Goal: Answer question/provide support: Share knowledge or assist other users

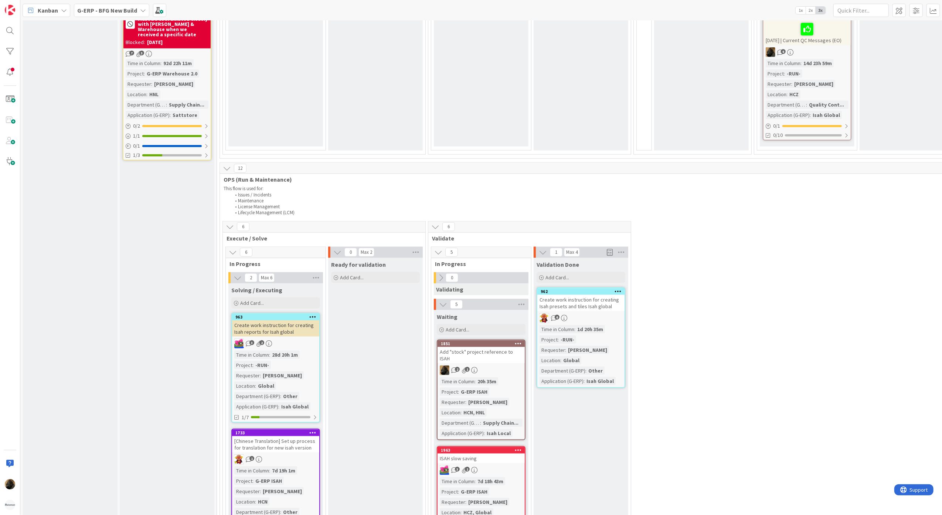
scroll to position [844, 0]
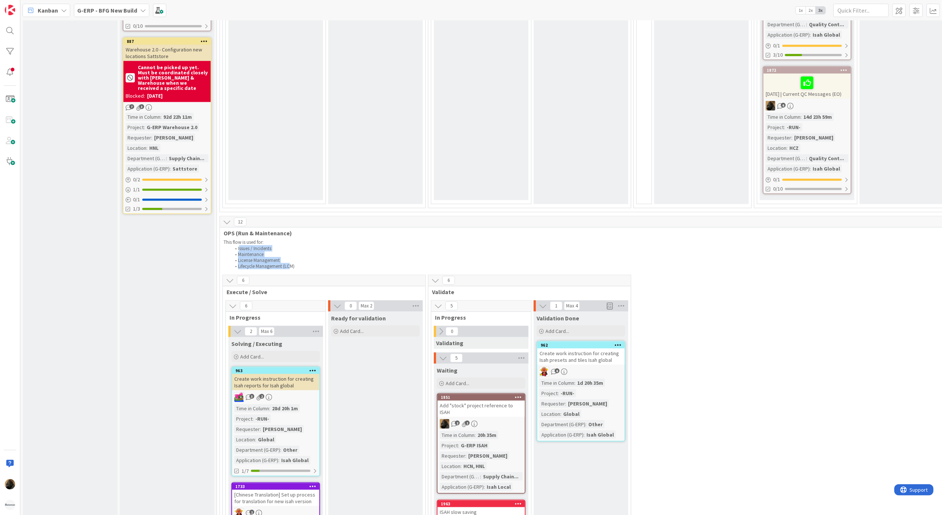
drag, startPoint x: 240, startPoint y: 247, endPoint x: 292, endPoint y: 267, distance: 55.6
click at [292, 267] on ol "Issues / Incidents Maintenance License Management Lifecycle Management (LCM)" at bounding box center [662, 257] width 877 height 24
click at [107, 368] on div "INFO This column can be used for informational tickets that will not move acros…" at bounding box center [70, 223] width 95 height 2068
click at [113, 324] on div "INFO This column can be used for informational tickets that will not move acros…" at bounding box center [70, 223] width 95 height 2068
drag, startPoint x: 225, startPoint y: 240, endPoint x: 314, endPoint y: 268, distance: 93.3
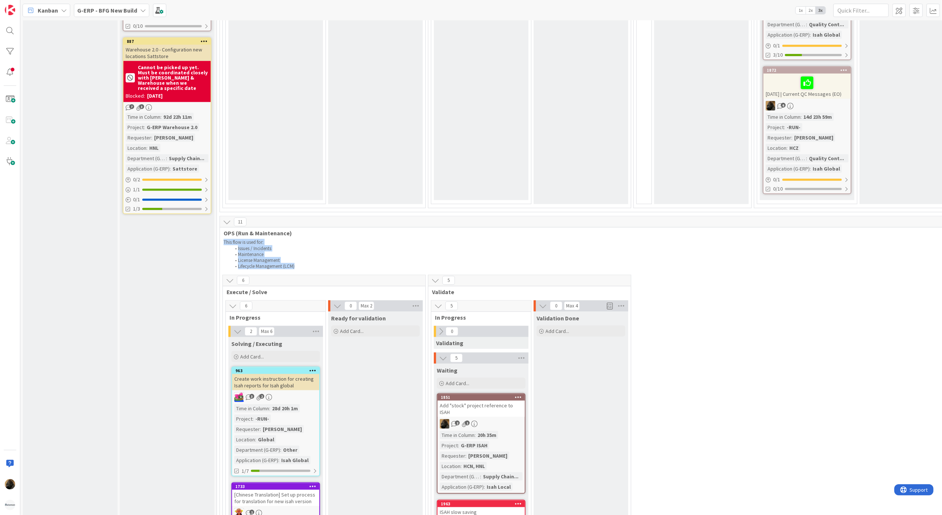
click at [314, 268] on div "This flow is used for: Issues / Incidents Maintenance License Management Lifecy…" at bounding box center [662, 254] width 880 height 33
drag, startPoint x: 314, startPoint y: 268, endPoint x: 286, endPoint y: 250, distance: 33.2
click at [286, 251] on li "Maintenance" at bounding box center [666, 254] width 870 height 6
click at [129, 304] on div "Input Buffer During the Replenishment Meeting the team & Team Manager will sele…" at bounding box center [167, 223] width 95 height 2068
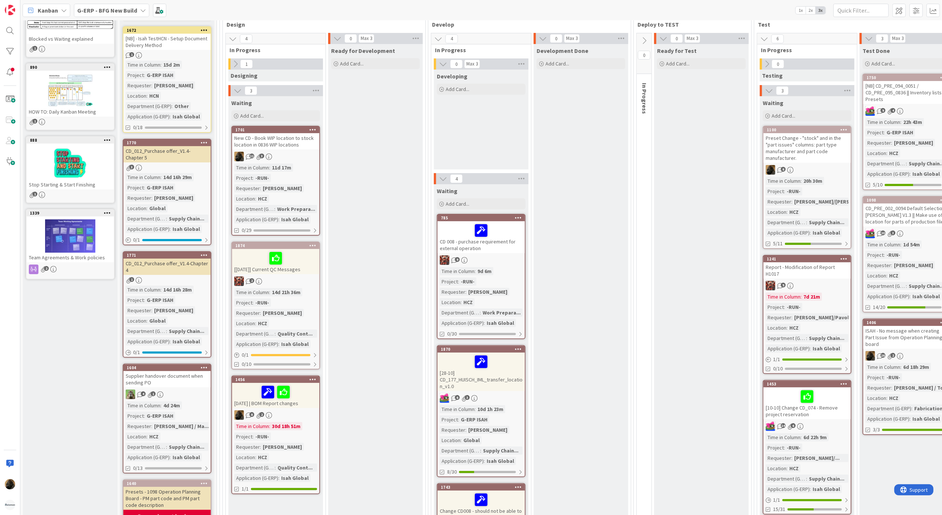
scroll to position [0, 0]
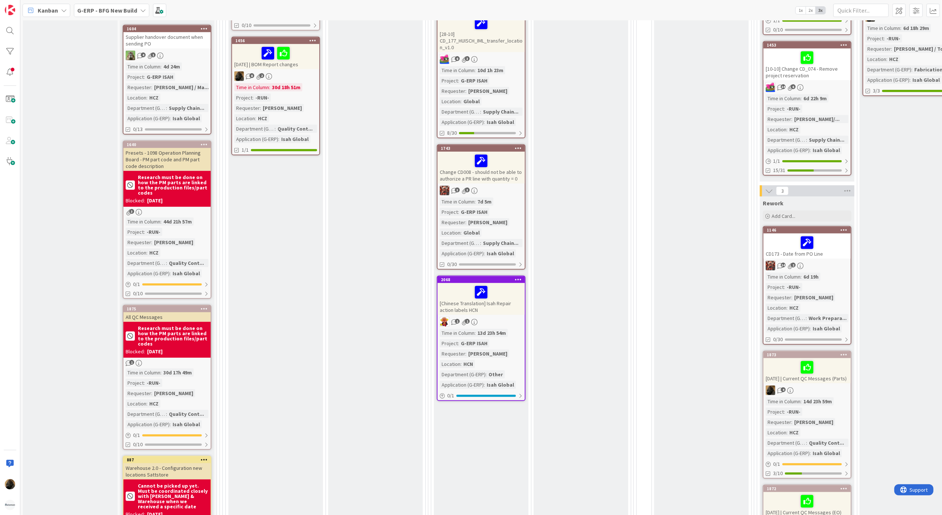
scroll to position [444, 0]
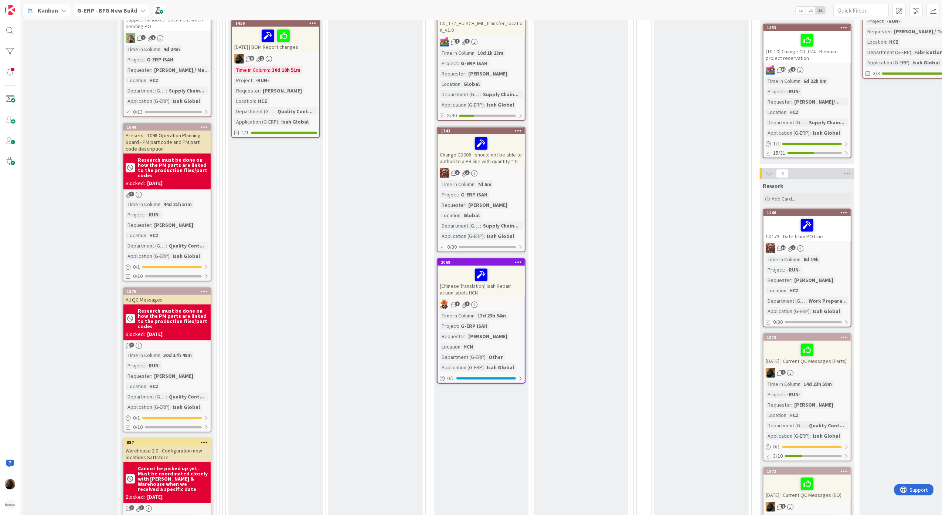
click at [307, 265] on div "Waiting Add Card... 1701 New CD - Book WIP location to stock location in 0836 W…" at bounding box center [275, 170] width 95 height 861
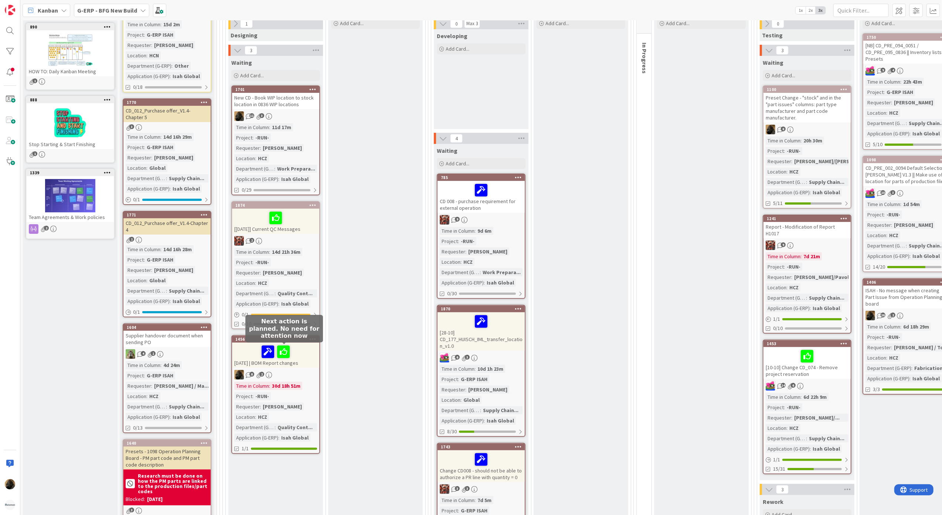
scroll to position [0, 0]
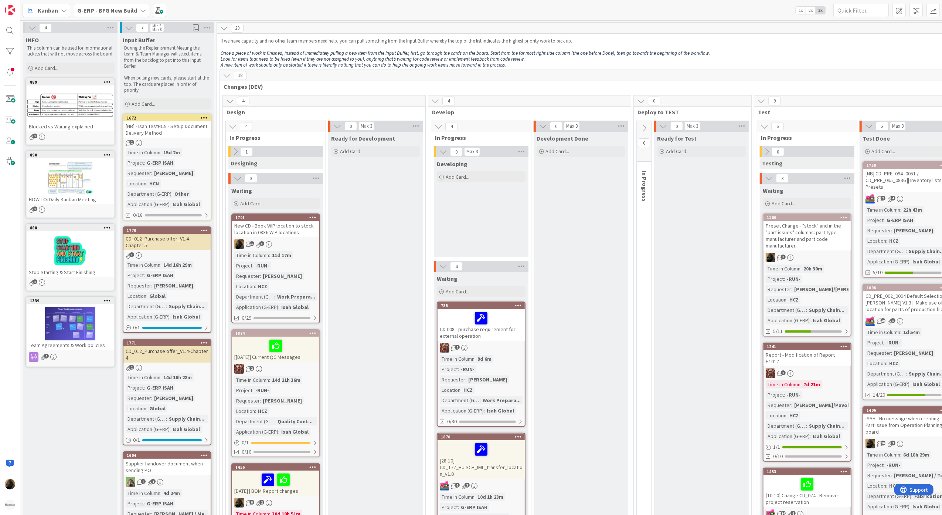
click at [90, 12] on b "G-ERP - BFG New Build" at bounding box center [107, 10] width 60 height 7
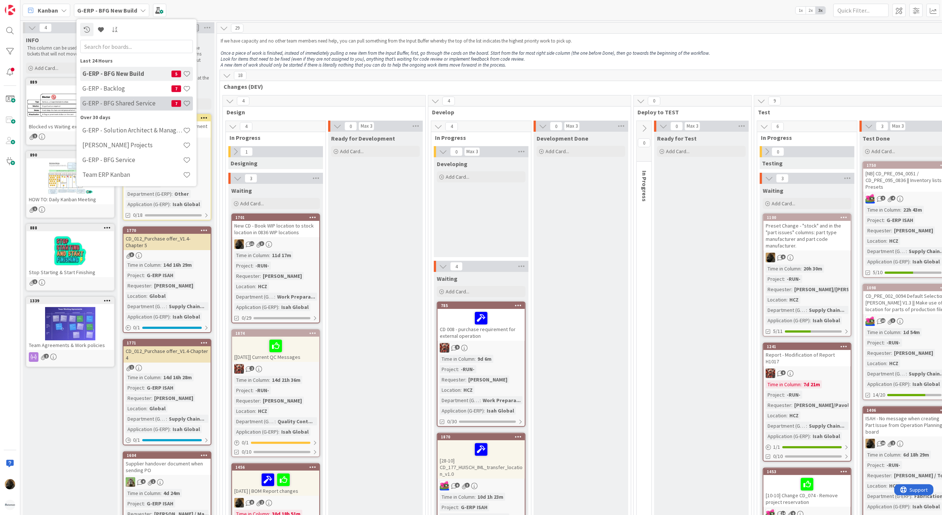
click at [113, 102] on h4 "G-ERP - BFG Shared Service" at bounding box center [126, 102] width 89 height 7
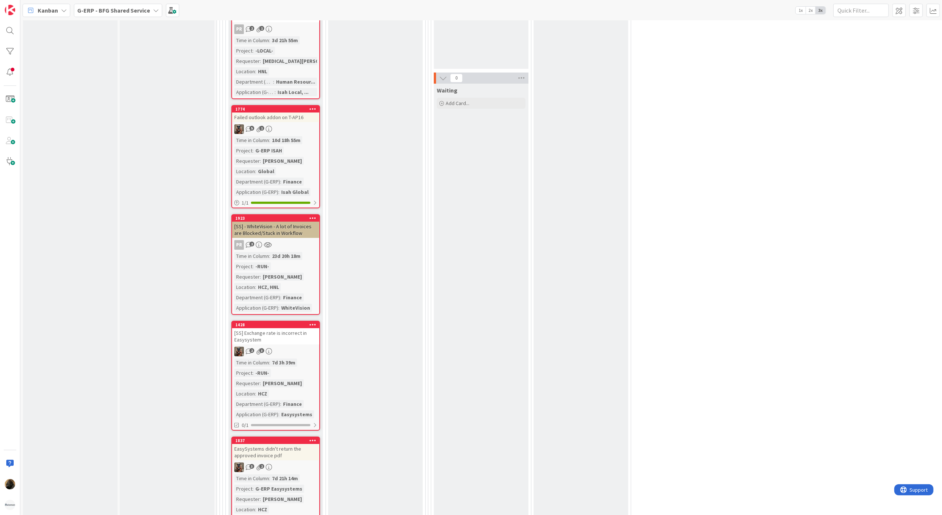
scroll to position [2563, 0]
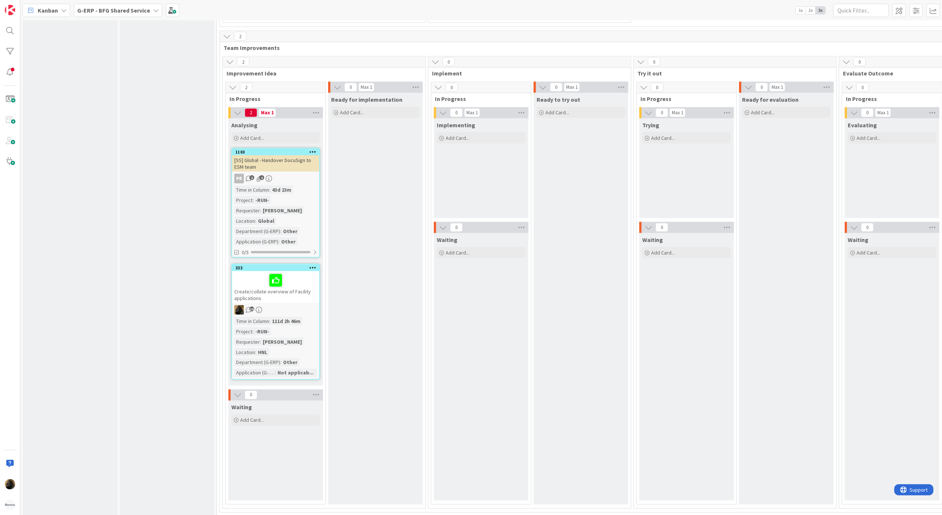
scroll to position [3905, 0]
click at [309, 277] on div "Create/collate overview of Facility applications" at bounding box center [275, 284] width 87 height 32
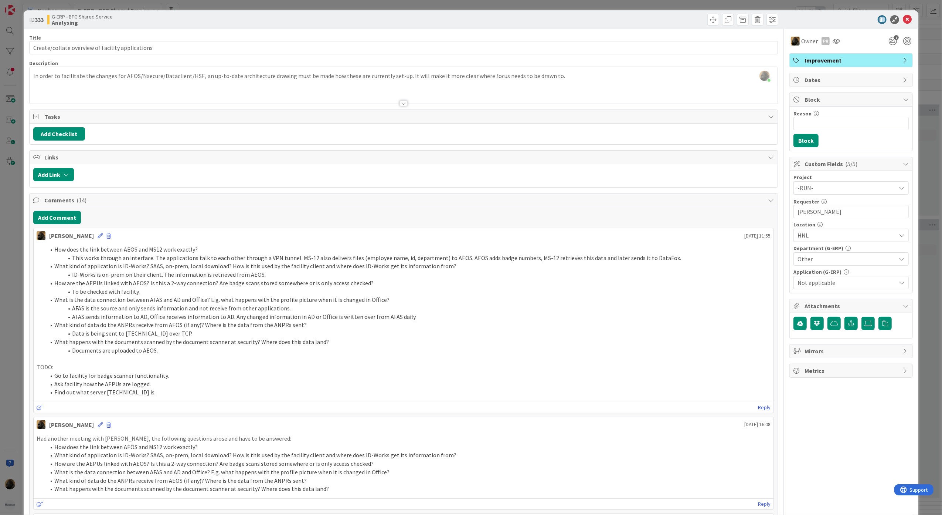
click at [149, 351] on li "Documents are uploaded to AEOS." at bounding box center [408, 350] width 726 height 9
drag, startPoint x: 123, startPoint y: 335, endPoint x: 156, endPoint y: 336, distance: 32.9
click at [156, 336] on li "Data is being sent to [TECHNICAL_ID] over TCP." at bounding box center [408, 333] width 726 height 9
copy li "[TECHNICAL_ID]"
click at [209, 312] on li "AFAS is the source and only sends information and not receive from other applic…" at bounding box center [408, 308] width 726 height 9
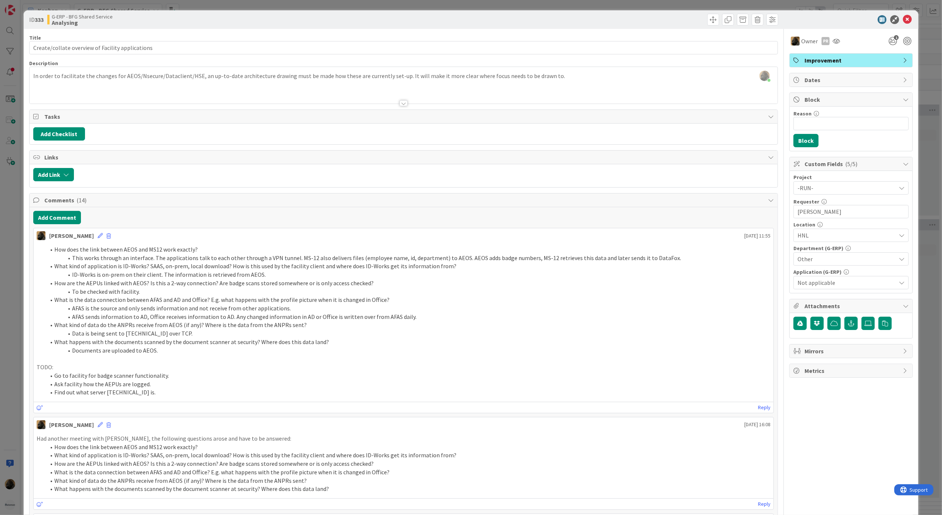
drag, startPoint x: 209, startPoint y: 313, endPoint x: 179, endPoint y: 326, distance: 33.0
click at [179, 326] on li "What kind of data do the ANPRs receive from AEOS (if any)? Where is the data fr…" at bounding box center [408, 324] width 726 height 9
click at [20, 280] on div "ID 333 G-ERP - BFG Shared Service Analysing Title 48 / 128 Create/collate overv…" at bounding box center [471, 257] width 942 height 515
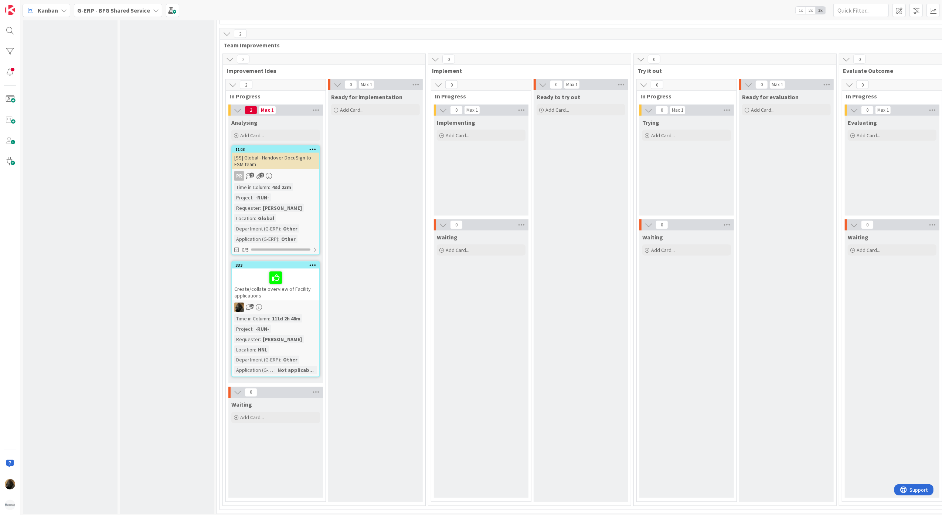
click at [102, 8] on b "G-ERP - BFG Shared Service" at bounding box center [113, 10] width 73 height 7
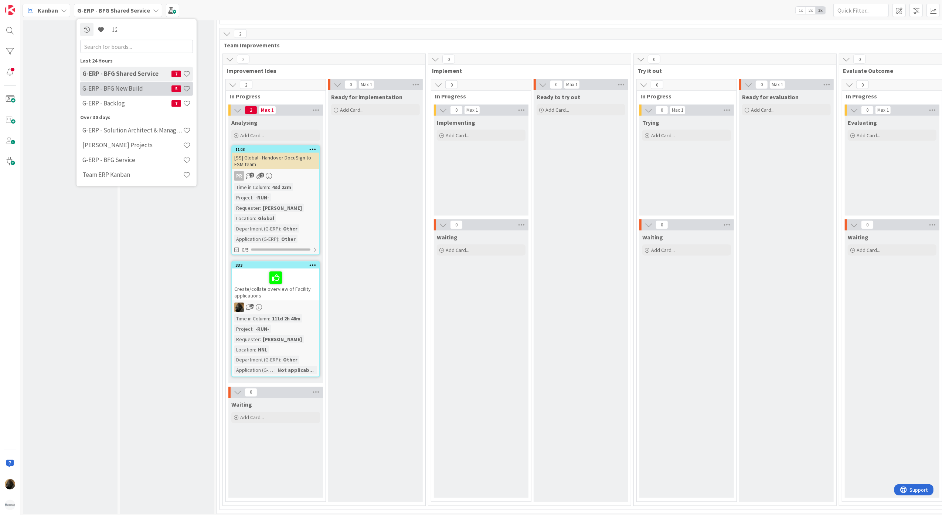
click at [143, 92] on h4 "G-ERP - BFG New Build" at bounding box center [126, 88] width 89 height 7
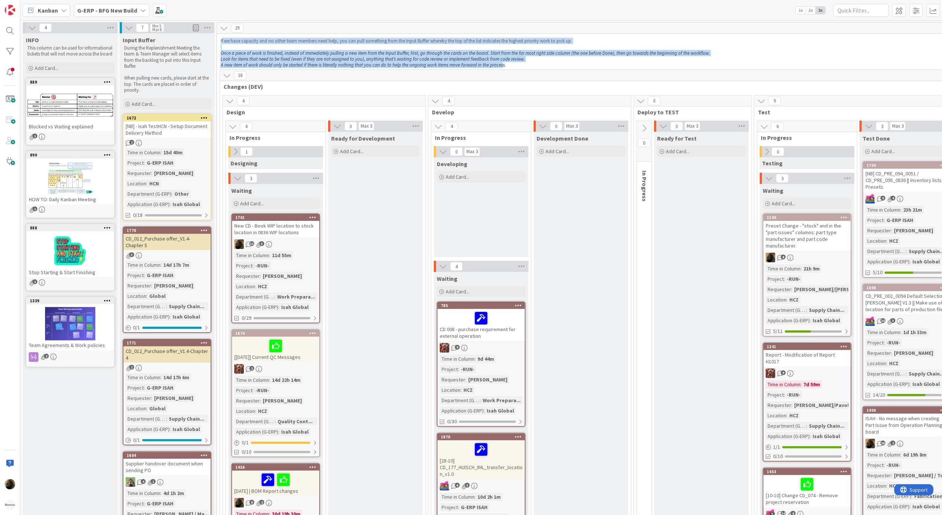
drag, startPoint x: 222, startPoint y: 41, endPoint x: 500, endPoint y: 64, distance: 279.3
click at [500, 64] on div "If we have capacity and no other team members need help, you can pull something…" at bounding box center [662, 53] width 886 height 33
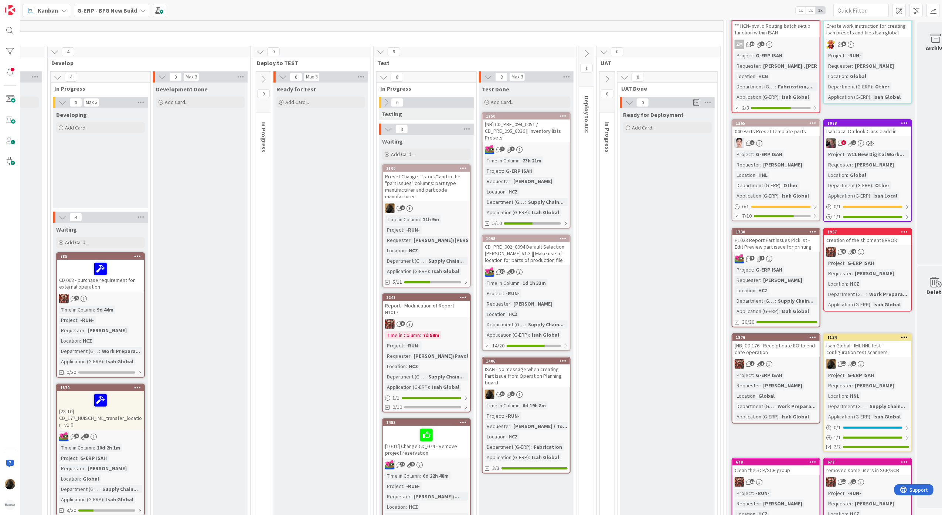
scroll to position [49, 0]
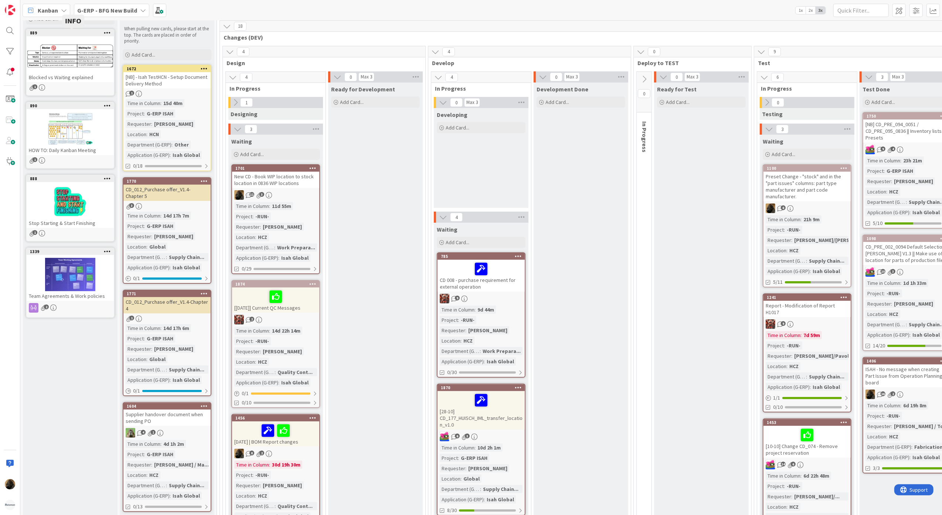
click at [51, 8] on span "Kanban" at bounding box center [48, 10] width 20 height 9
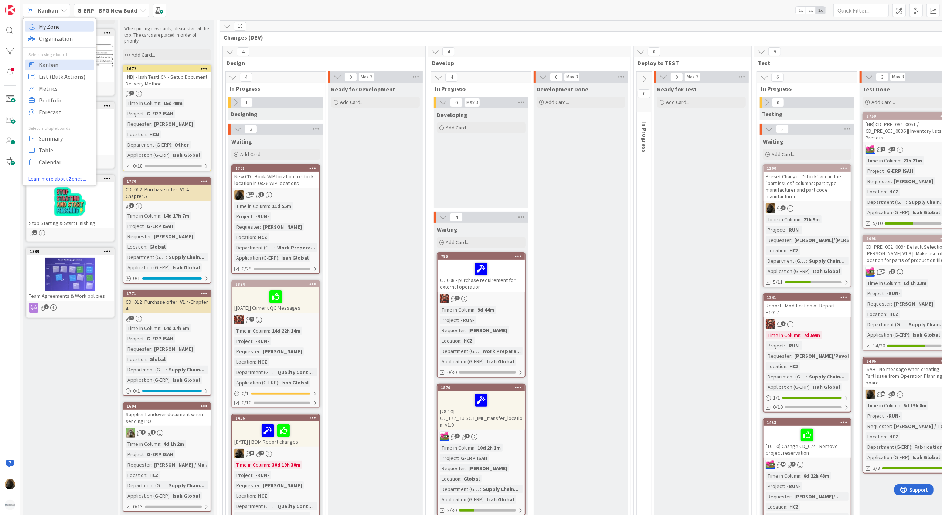
click at [62, 28] on span "My Zone" at bounding box center [65, 26] width 53 height 11
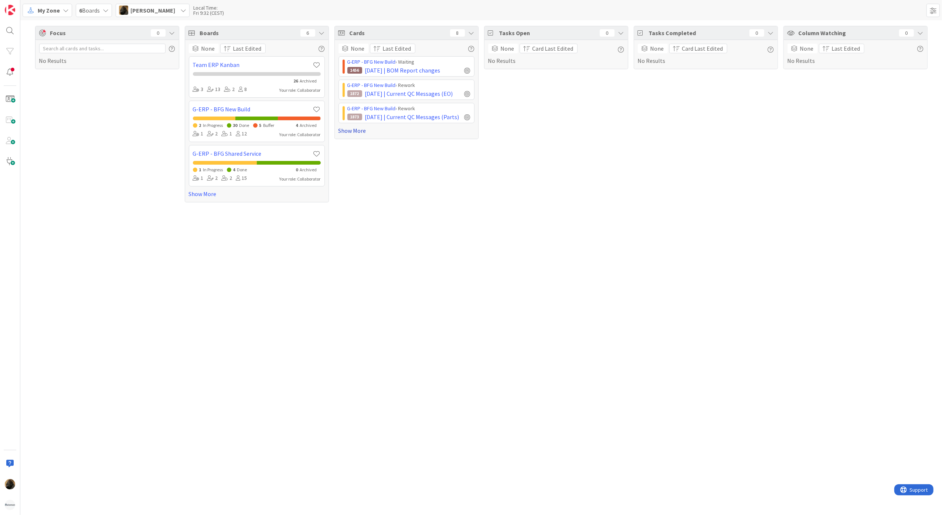
click at [349, 129] on link "Show More" at bounding box center [407, 130] width 136 height 9
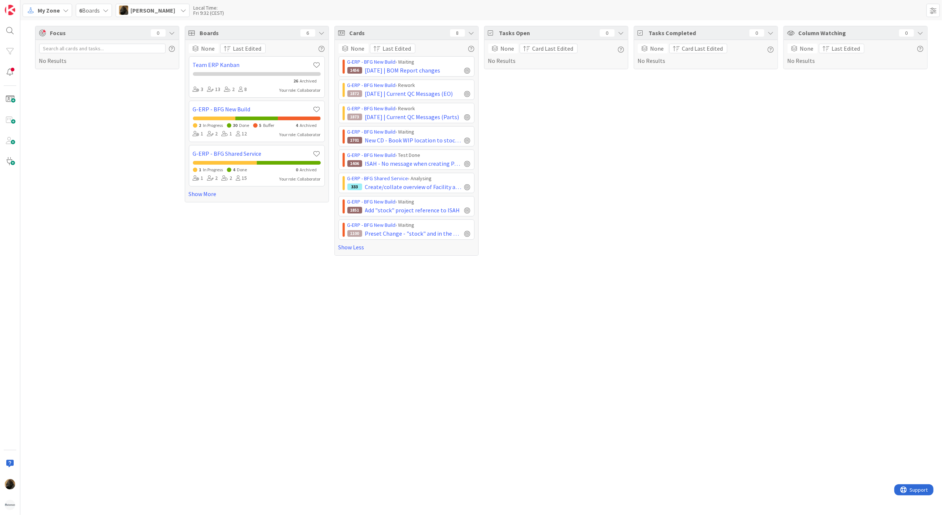
click at [678, 277] on div "Focus 0 No Results Boards 6 None Last Edited Team ERP Kanban 26 Archived 3 13 2…" at bounding box center [481, 267] width 922 height 494
click at [397, 67] on span "2025-10-10 | BOM Report changes" at bounding box center [402, 70] width 75 height 9
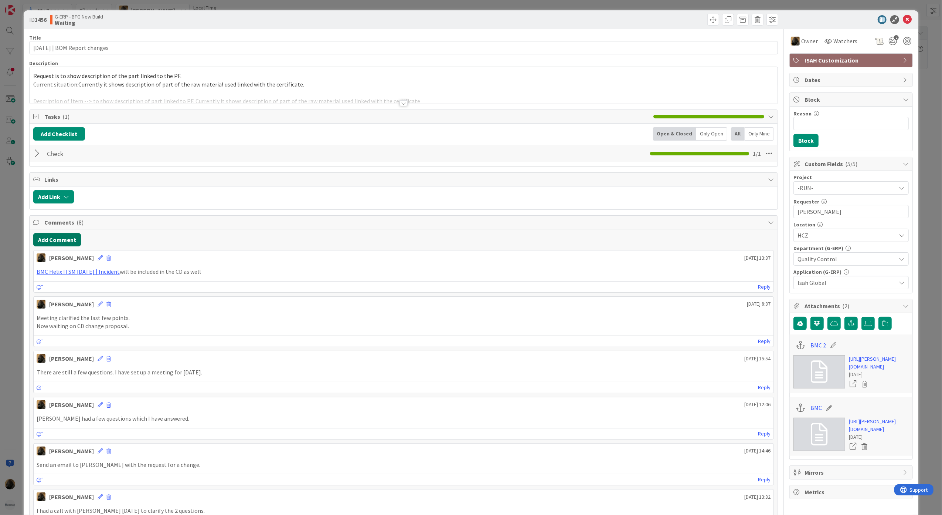
click at [47, 235] on button "Add Comment" at bounding box center [57, 239] width 48 height 13
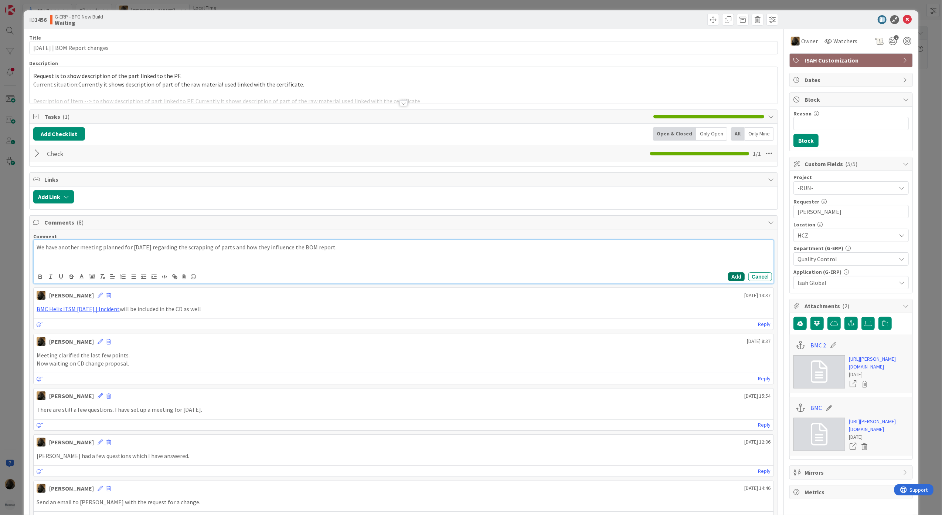
click at [731, 275] on button "Add" at bounding box center [736, 276] width 17 height 9
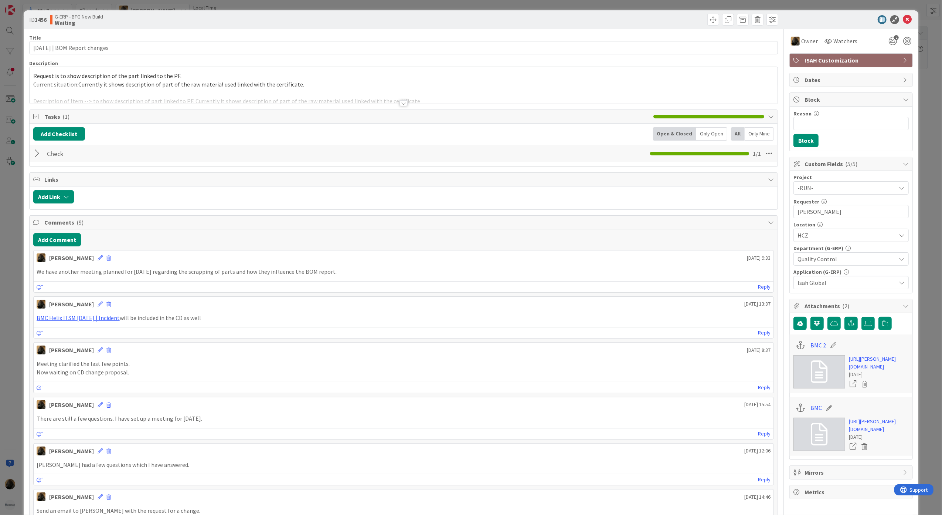
click at [0, 225] on div "ID 1456 G-ERP - BFG New Build Waiting Title 31 / 128 2025-10-10 | BOM Report ch…" at bounding box center [471, 257] width 942 height 515
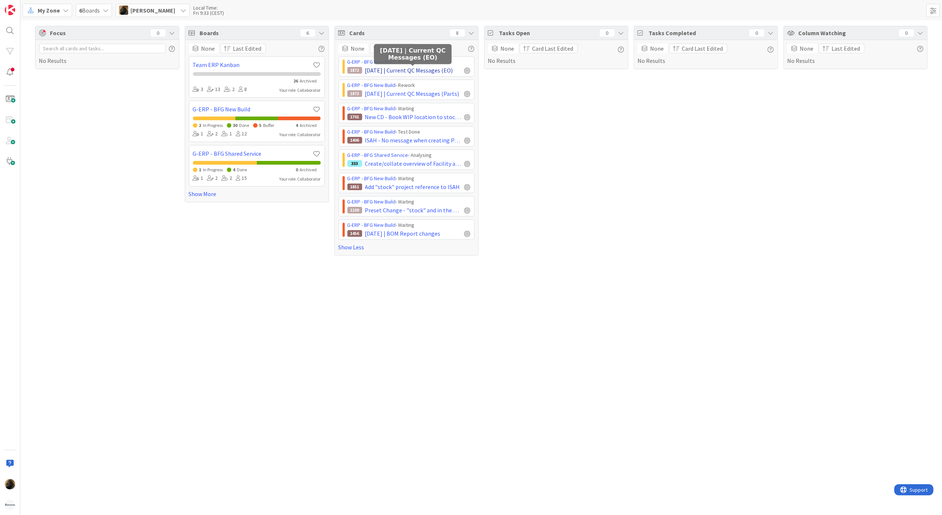
click at [428, 70] on span "2025-10-09 | Current QC Messages (EO)" at bounding box center [409, 70] width 88 height 9
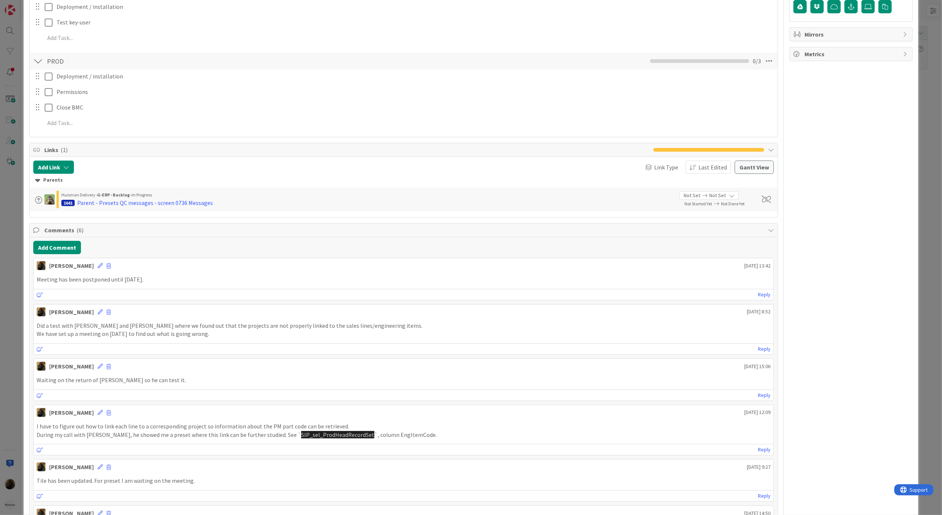
scroll to position [345, 0]
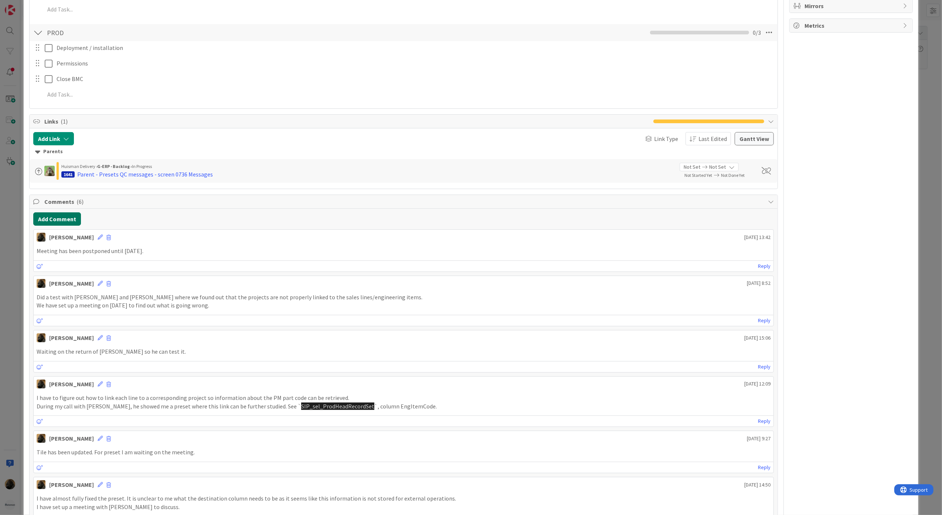
click at [46, 225] on button "Add Comment" at bounding box center [57, 218] width 48 height 13
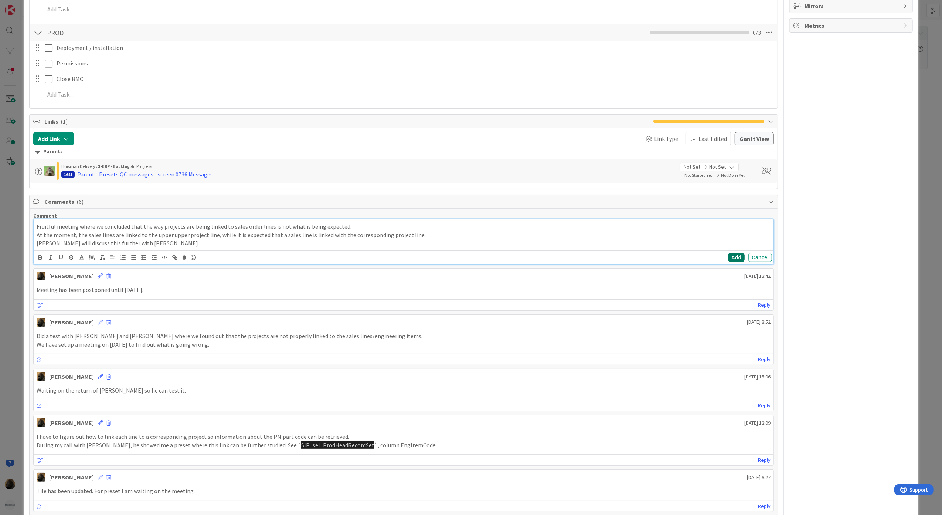
click at [728, 255] on button "Add" at bounding box center [736, 257] width 17 height 9
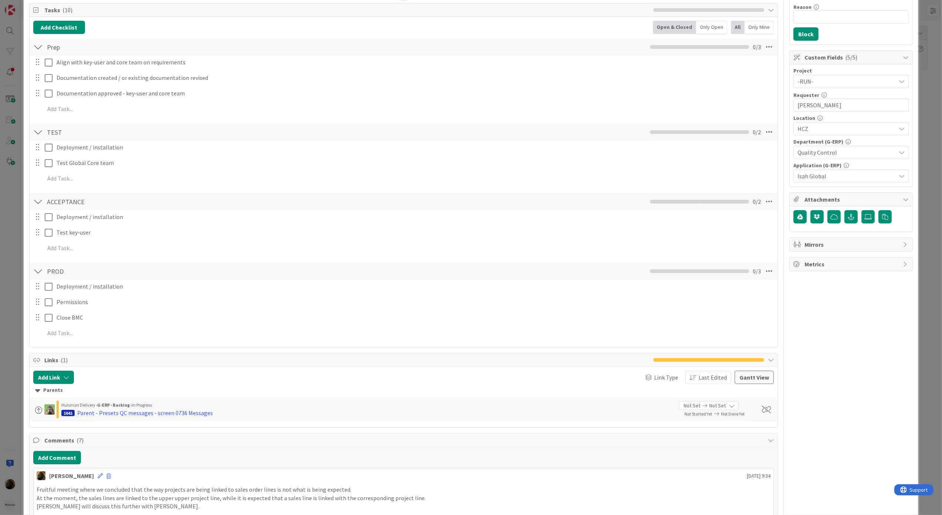
scroll to position [296, 0]
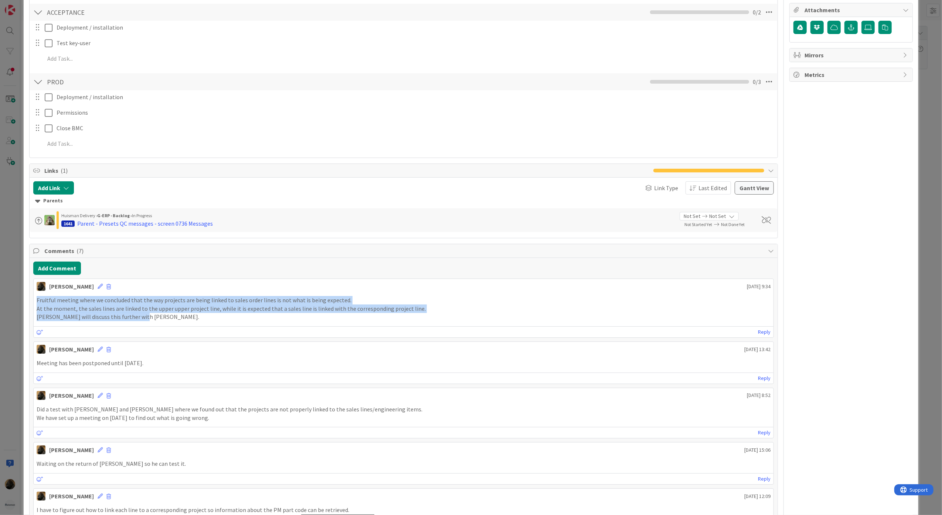
drag, startPoint x: 137, startPoint y: 319, endPoint x: 24, endPoint y: 295, distance: 115.7
click at [24, 295] on div "ID 1872 G-ERP - BFG New Build Rework Title 37 / 128 2025-10-09 | Current QC Mes…" at bounding box center [471, 301] width 895 height 1172
copy div "Fruitful meeting where we concluded that the way projects are being linked to s…"
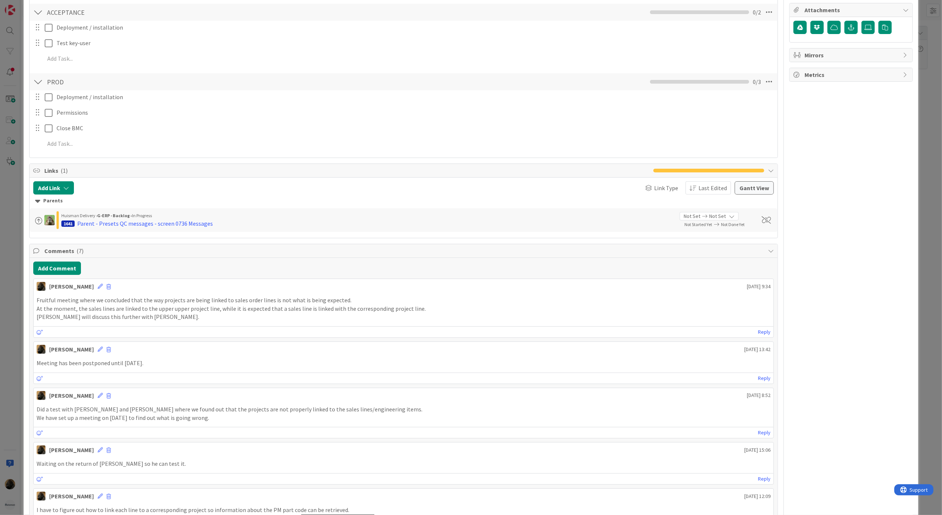
click at [22, 294] on div "ID 1872 G-ERP - BFG New Build Rework Title 37 / 128 2025-10-09 | Current QC Mes…" at bounding box center [471, 257] width 942 height 515
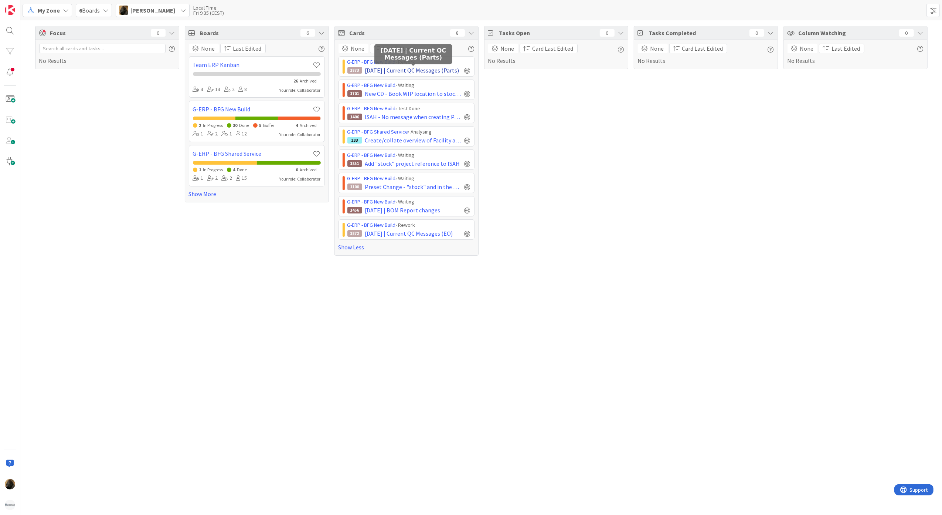
click at [437, 71] on span "2025-10-09 | Current QC Messages (Parts)" at bounding box center [412, 70] width 94 height 9
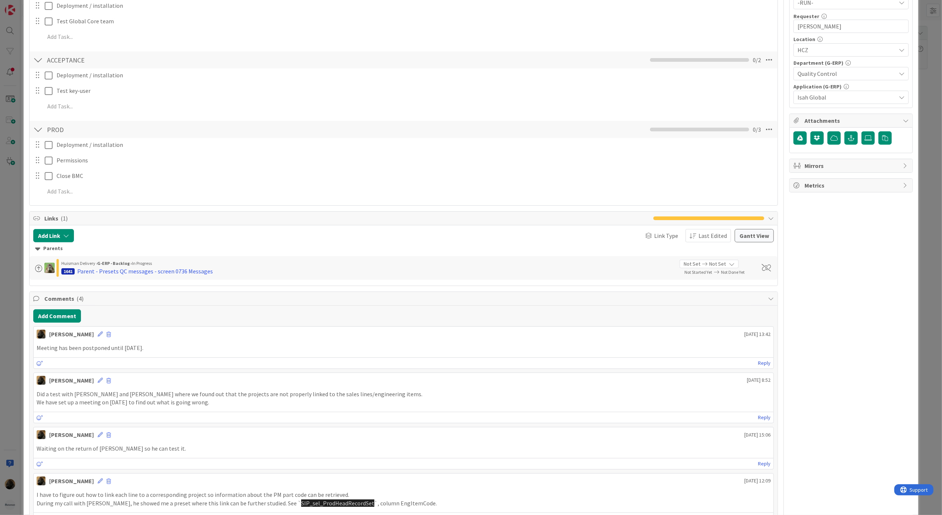
scroll to position [345, 0]
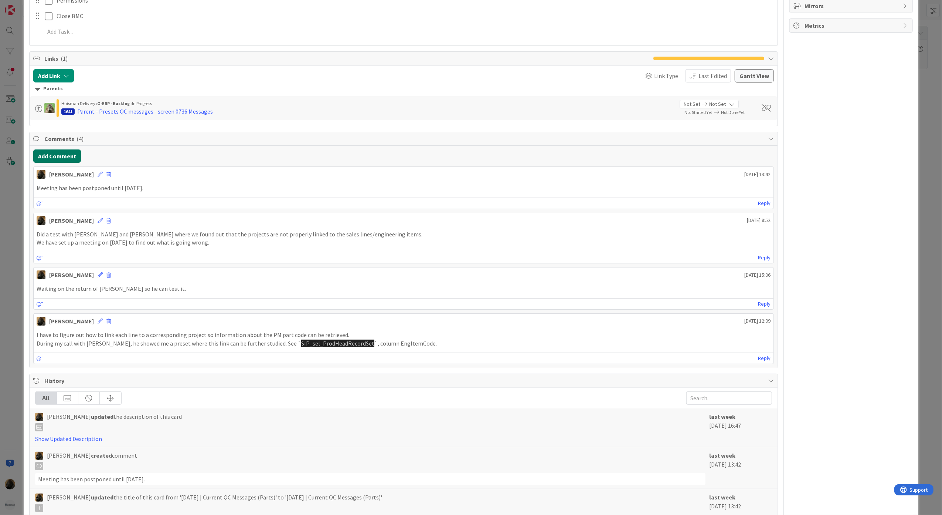
click at [52, 159] on button "Add Comment" at bounding box center [57, 155] width 48 height 13
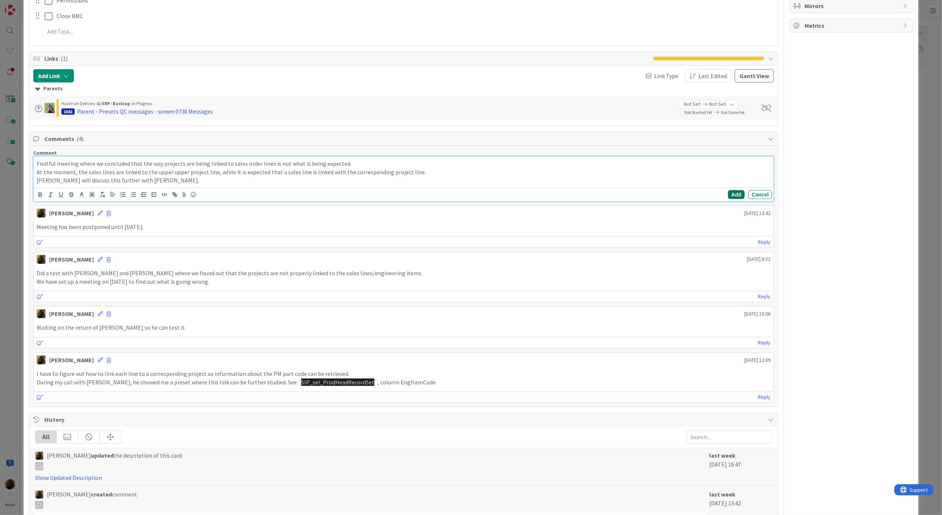
click at [728, 194] on button "Add" at bounding box center [736, 194] width 17 height 9
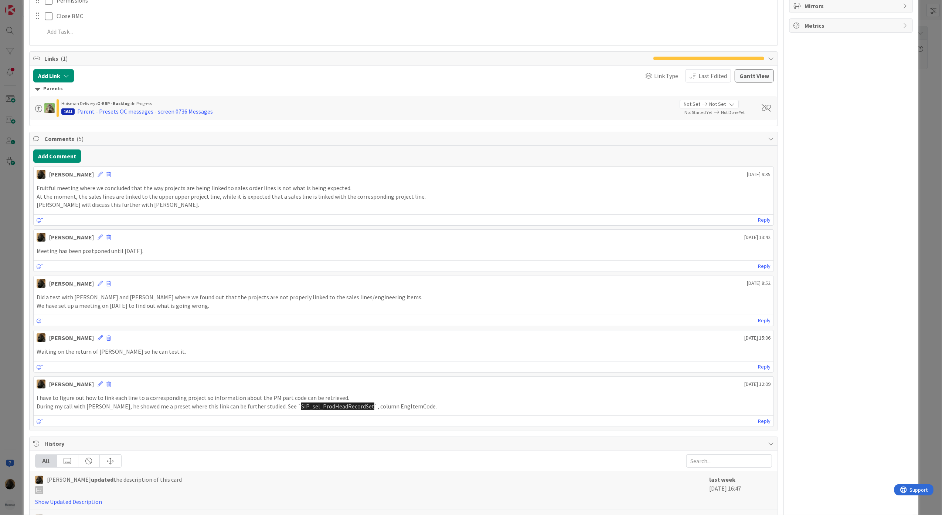
click at [25, 262] on div "ID 1873 G-ERP - BFG New Build Rework Title 40 / 128 2025-10-09 | Current QC Mes…" at bounding box center [471, 173] width 895 height 1017
drag, startPoint x: 25, startPoint y: 262, endPoint x: 5, endPoint y: 266, distance: 20.4
click at [5, 266] on div "ID 1873 G-ERP - BFG New Build Rework Title 40 / 128 2025-10-09 | Current QC Mes…" at bounding box center [471, 257] width 942 height 515
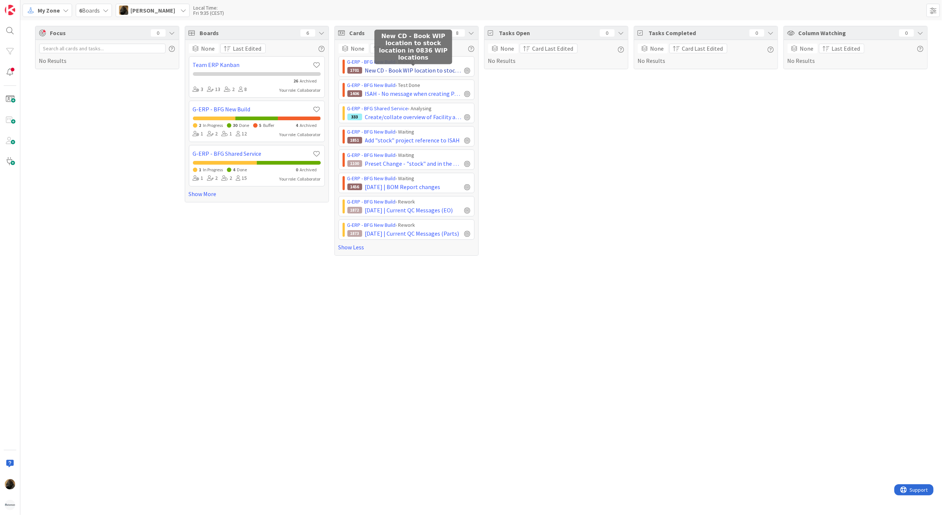
click at [414, 72] on span "New CD - Book WIP location to stock location in 0836 WIP locations" at bounding box center [413, 70] width 96 height 9
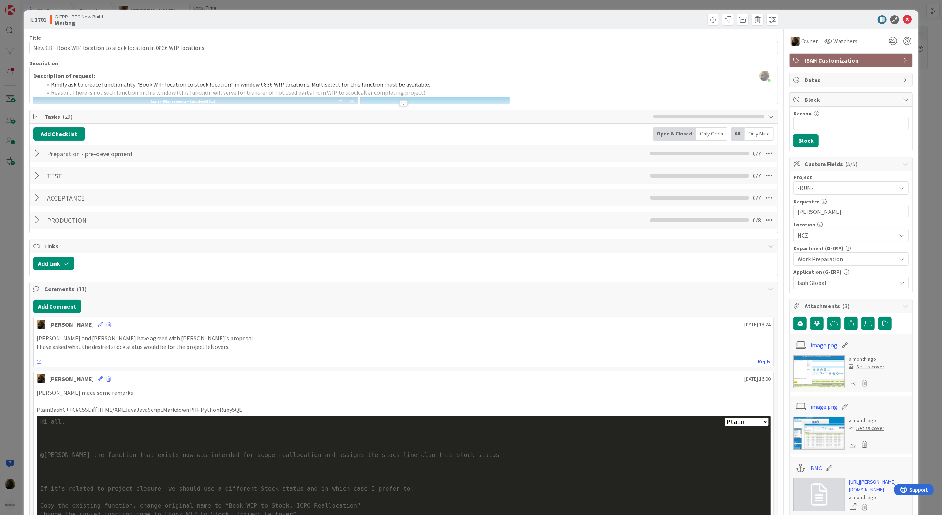
click at [9, 209] on div "ID 1701 G-ERP - BFG New Build Waiting Title 66 / 128 New CD - Book WIP location…" at bounding box center [471, 257] width 942 height 515
click at [903, 16] on icon at bounding box center [907, 19] width 9 height 9
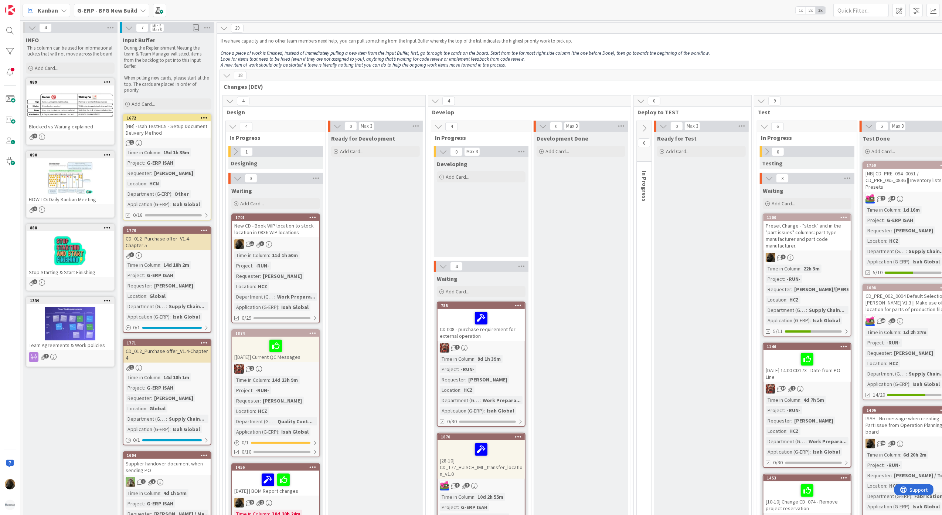
click at [101, 7] on b "G-ERP - BFG New Build" at bounding box center [107, 10] width 60 height 7
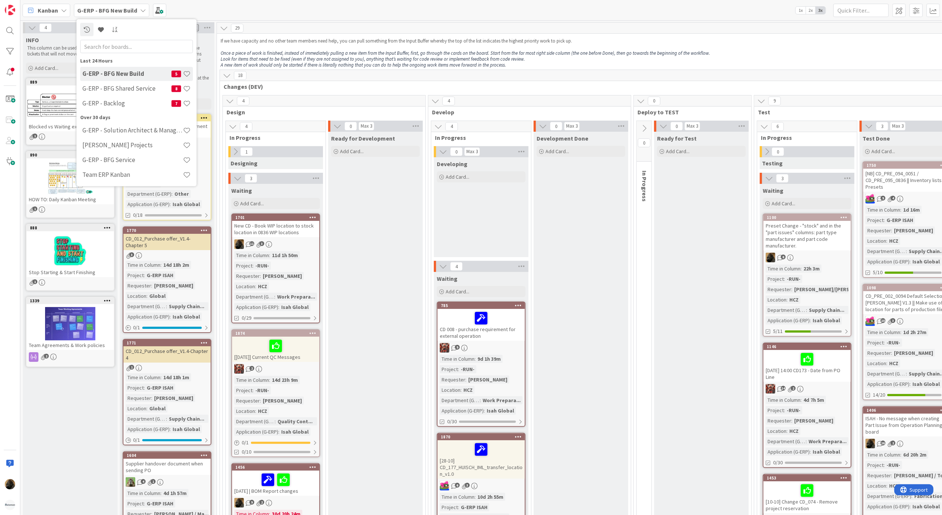
click at [57, 10] on span "Kanban" at bounding box center [48, 10] width 20 height 9
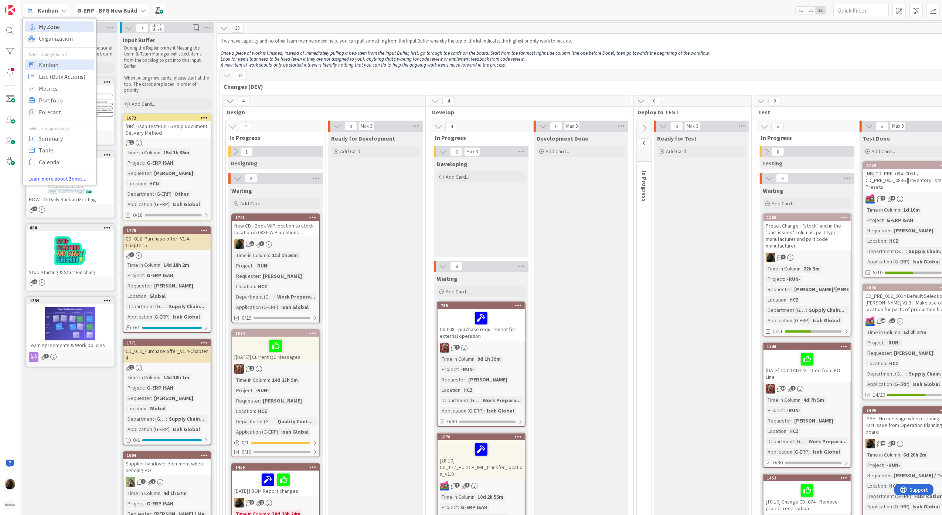
click at [58, 20] on div "My Zone Organization Select a single board Kanban List (Bulk Actions) Metrics P…" at bounding box center [60, 102] width 74 height 168
click at [61, 28] on span "My Zone" at bounding box center [65, 26] width 53 height 11
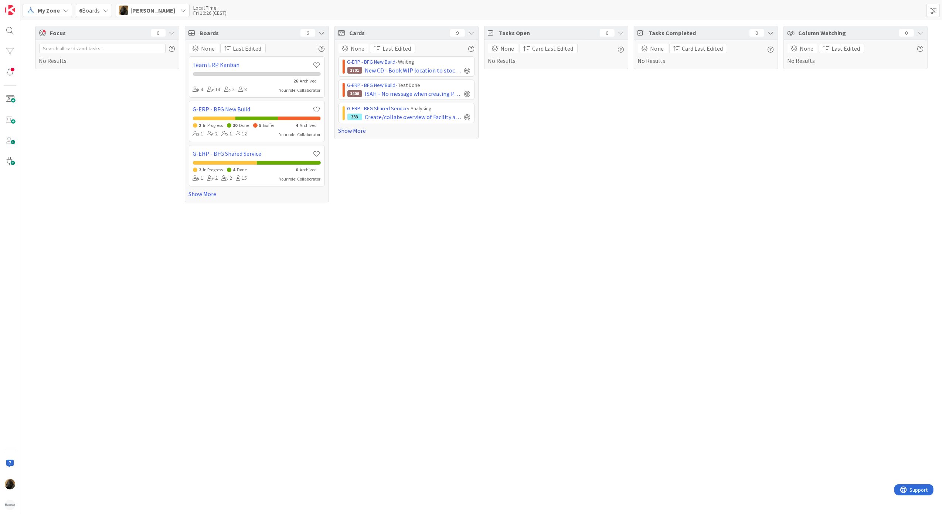
click at [356, 130] on link "Show More" at bounding box center [407, 130] width 136 height 9
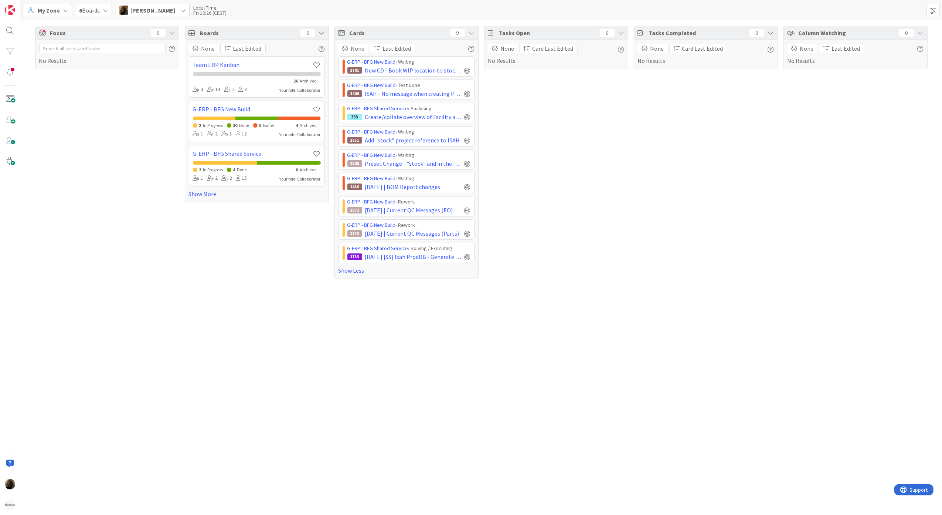
click at [95, 141] on div "Focus 0 No Results" at bounding box center [107, 152] width 144 height 253
click at [394, 257] on span "9-10-2025 [SS] Isah ProdDB - Generate Purchase Invoice Lines to generate Journa…" at bounding box center [413, 256] width 96 height 9
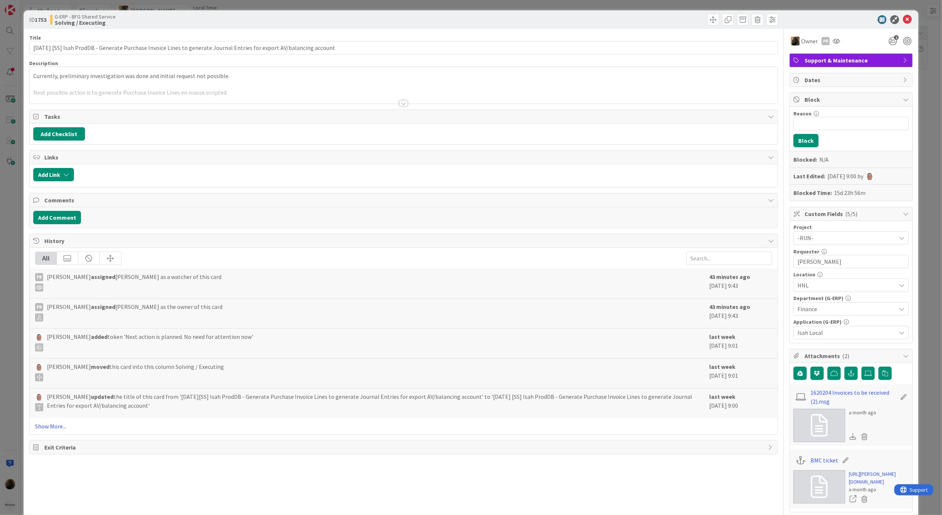
click at [404, 102] on div at bounding box center [404, 94] width 749 height 19
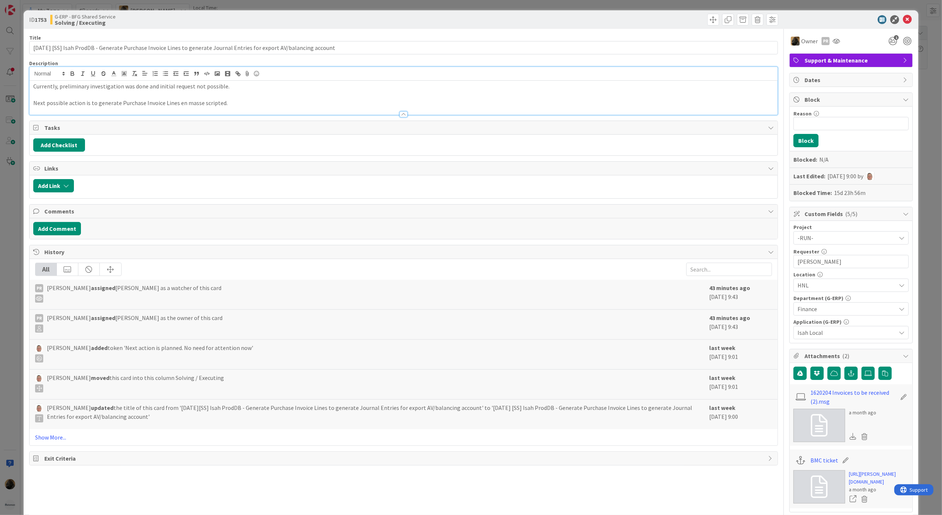
click at [259, 159] on div "Title 120 / 128 9-10-2025 [SS] Isah ProdDB - Generate Purchase Invoice Lines to…" at bounding box center [403, 290] width 749 height 522
click at [59, 228] on button "Add Comment" at bounding box center [57, 228] width 48 height 13
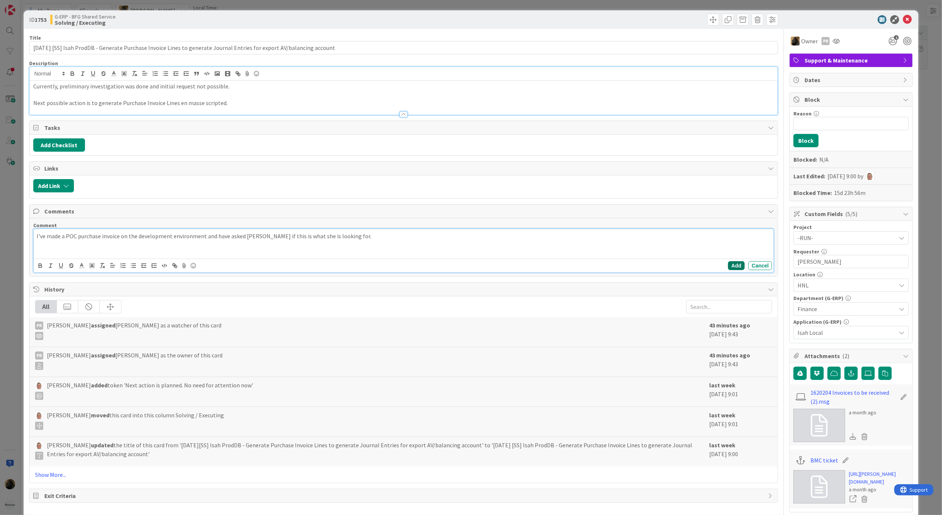
click at [728, 264] on button "Add" at bounding box center [736, 265] width 17 height 9
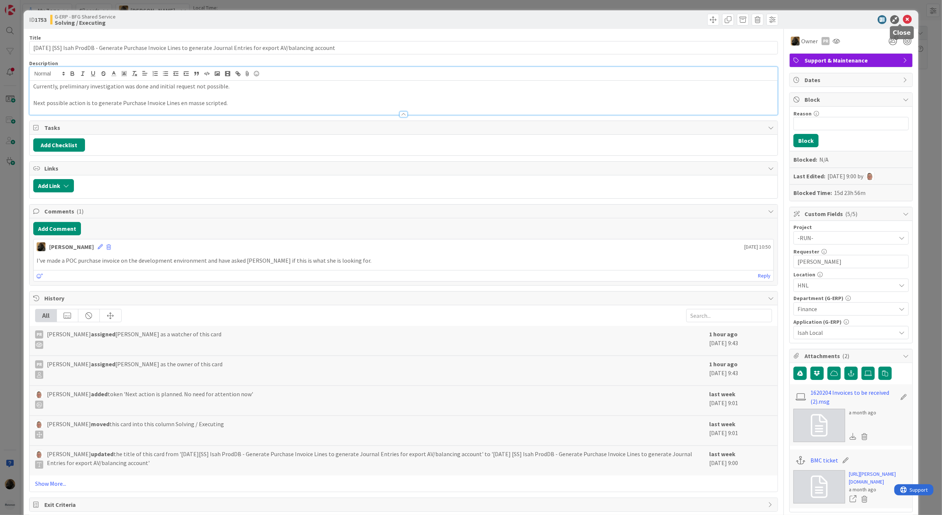
click at [903, 17] on icon at bounding box center [907, 19] width 9 height 9
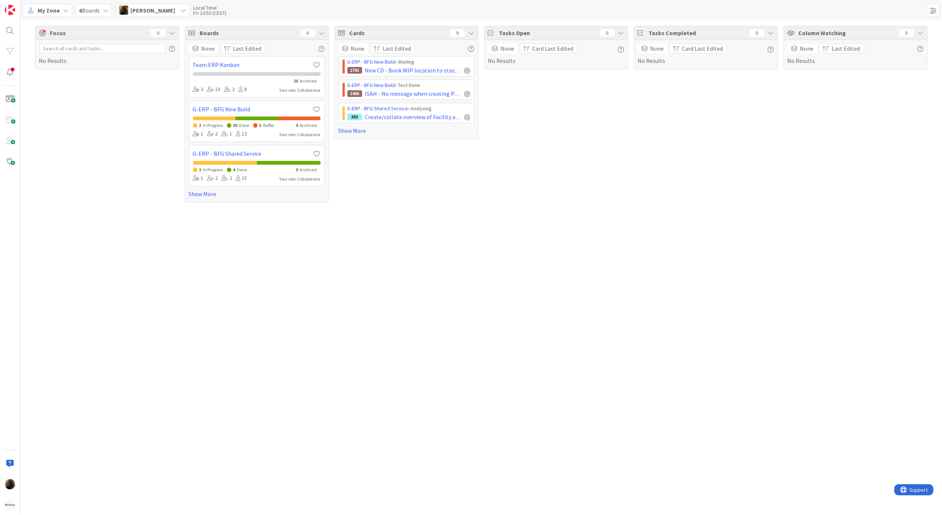
click at [364, 250] on div "Focus 0 No Results Boards 6 None Last Edited Team ERP Kanban 26 Archived 3 13 2…" at bounding box center [481, 267] width 922 height 494
click at [362, 130] on link "Show More" at bounding box center [407, 130] width 136 height 9
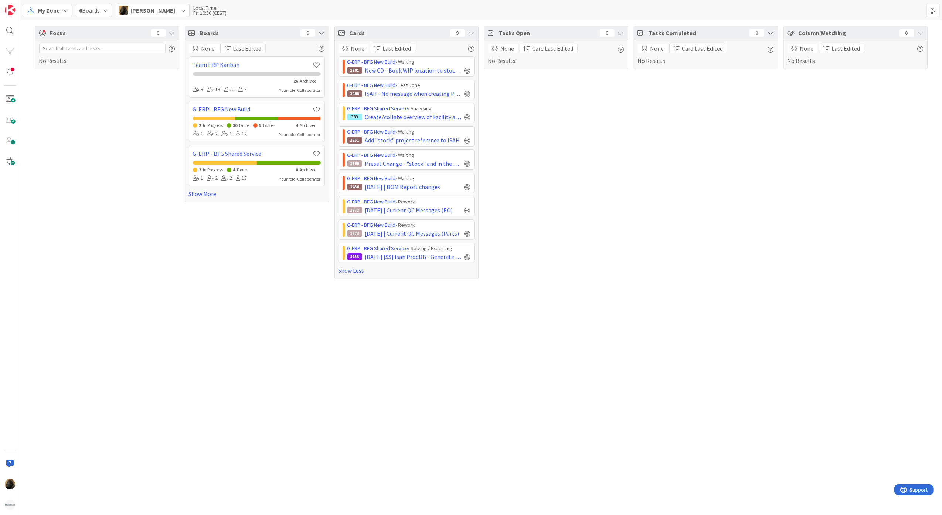
click at [130, 299] on div "Focus 0 No Results Boards 6 None Last Edited Team ERP Kanban 26 Archived 3 13 2…" at bounding box center [481, 267] width 922 height 494
click at [52, 4] on div "My Zone" at bounding box center [48, 10] width 50 height 13
click at [55, 68] on span "Kanban" at bounding box center [65, 64] width 53 height 11
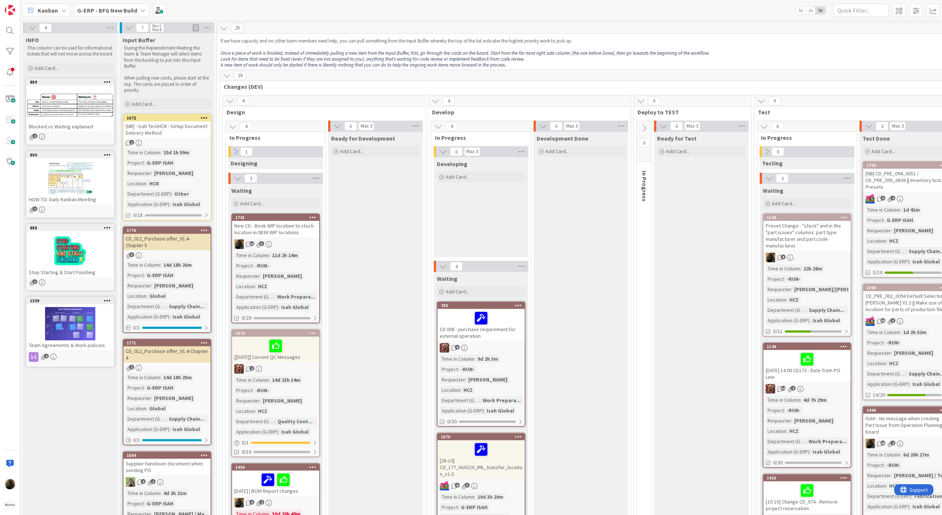
click at [114, 10] on b "G-ERP - BFG New Build" at bounding box center [107, 10] width 60 height 7
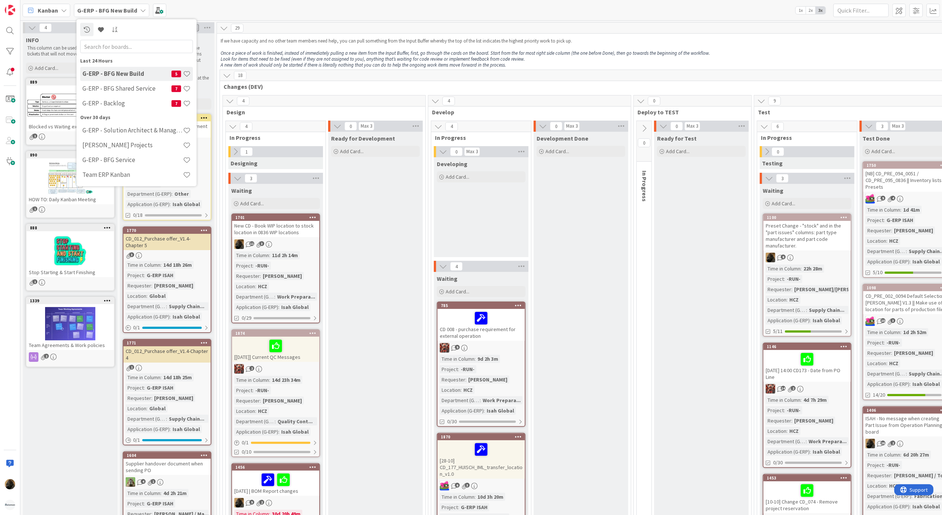
click at [60, 6] on div "Kanban" at bounding box center [47, 10] width 48 height 13
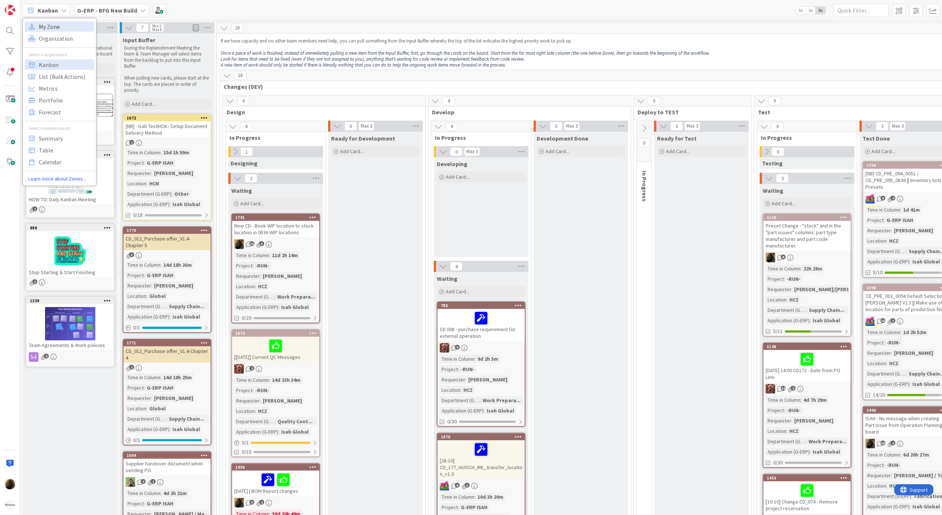
click at [58, 27] on span "My Zone" at bounding box center [65, 26] width 53 height 11
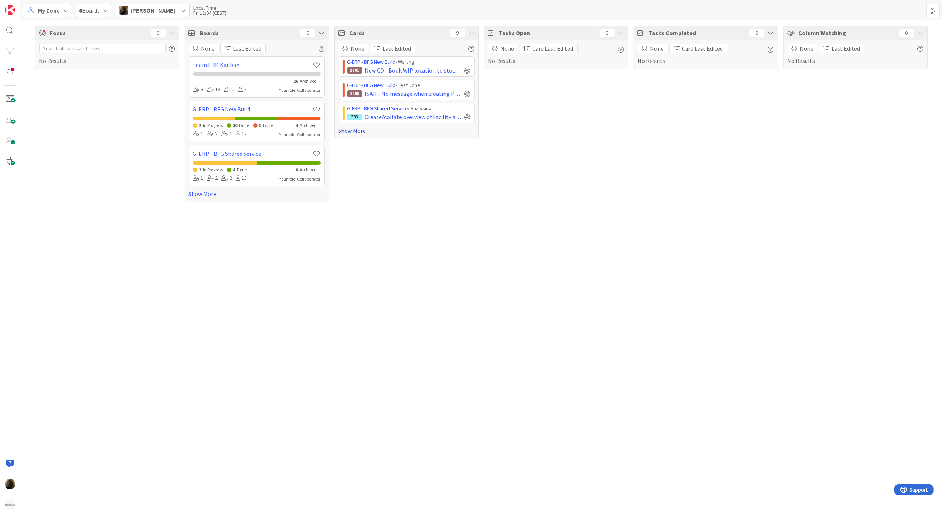
click at [363, 132] on link "Show More" at bounding box center [407, 130] width 136 height 9
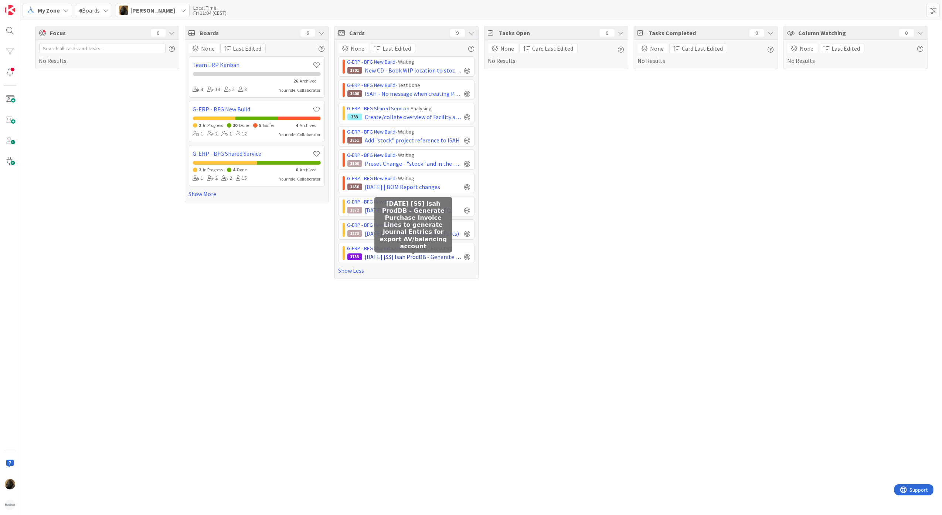
click at [404, 258] on span "9-10-2025 [SS] Isah ProdDB - Generate Purchase Invoice Lines to generate Journa…" at bounding box center [413, 256] width 96 height 9
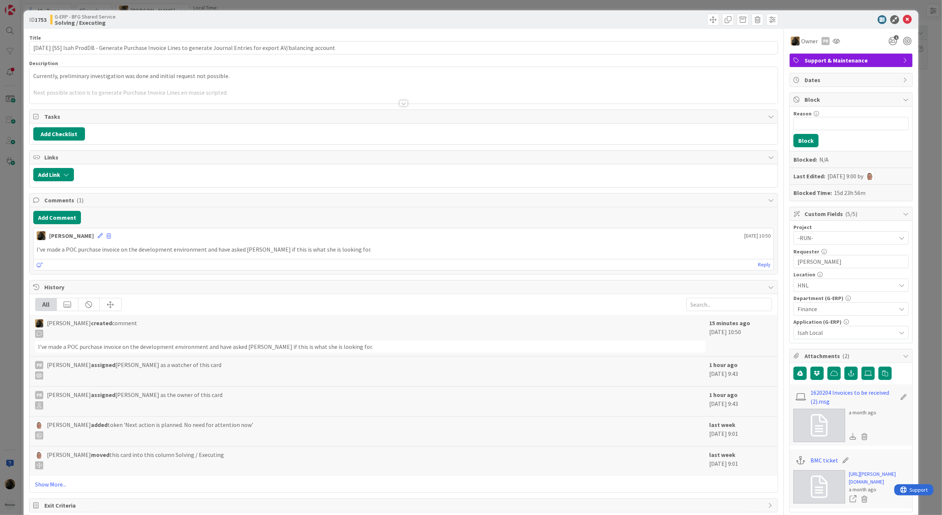
click at [13, 314] on div "ID 1753 G-ERP - BFG Shared Service Solving / Executing Title 120 / 128 9-10-202…" at bounding box center [471, 257] width 942 height 515
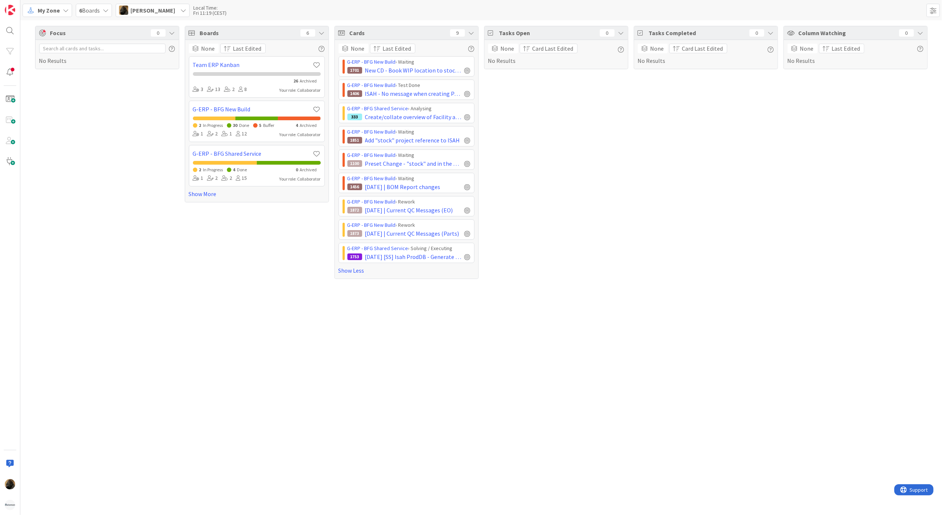
click at [295, 296] on div "Focus 0 No Results Boards 6 None Last Edited Team ERP Kanban 26 Archived 3 13 2…" at bounding box center [481, 267] width 922 height 494
click at [47, 6] on span "My Zone" at bounding box center [49, 10] width 22 height 9
click at [54, 63] on span "Kanban" at bounding box center [65, 64] width 53 height 11
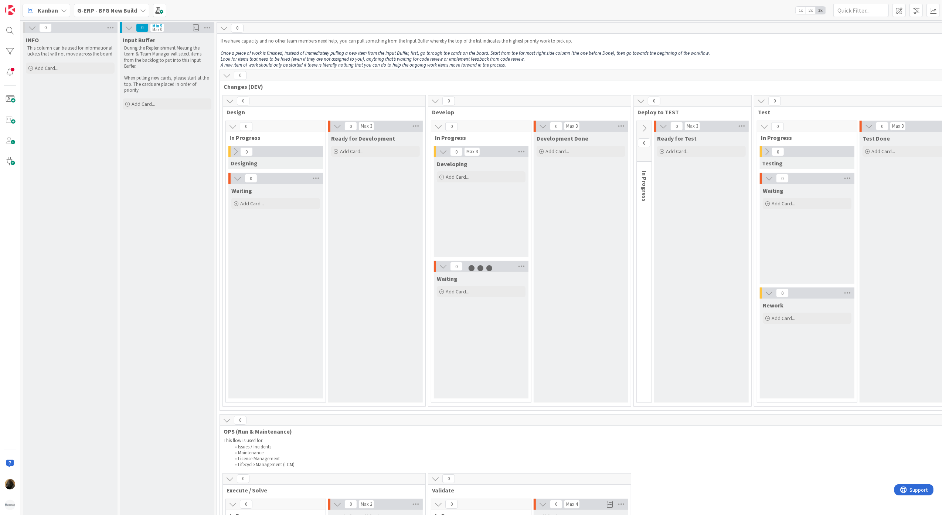
click at [115, 11] on b "G-ERP - BFG New Build" at bounding box center [107, 10] width 60 height 7
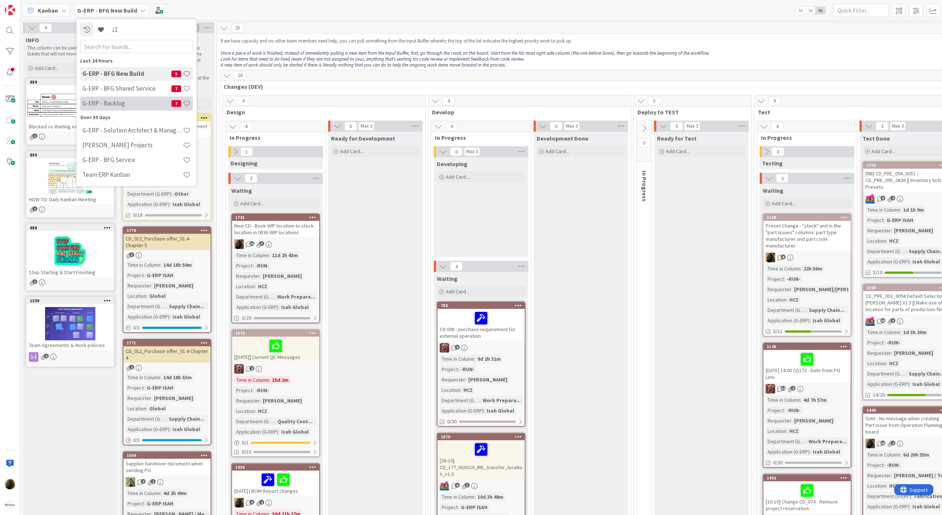
click at [122, 96] on div "G-ERP - Backlog 7" at bounding box center [136, 103] width 113 height 14
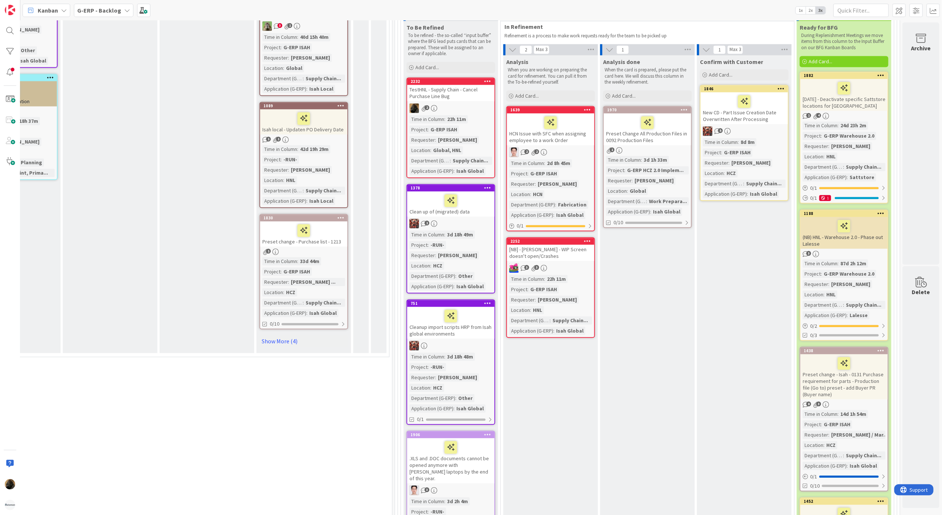
scroll to position [1577, 368]
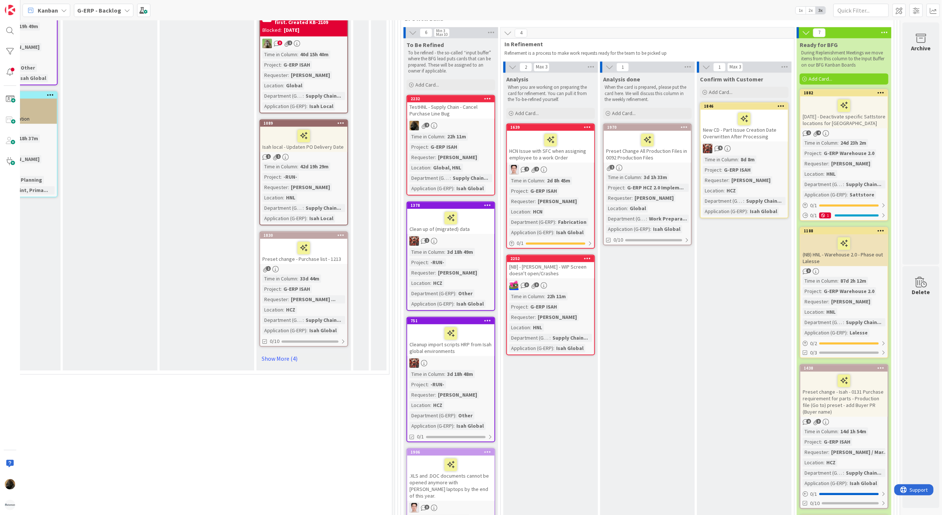
click at [435, 103] on div "TestHNL - Supply Chain - Cancel Purchase Line Bug" at bounding box center [450, 110] width 87 height 16
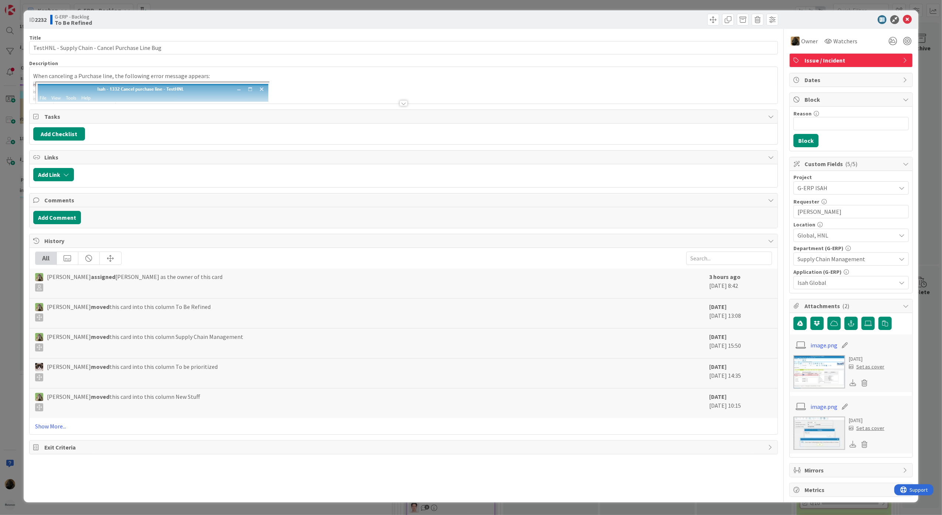
click at [402, 101] on div at bounding box center [404, 103] width 8 height 6
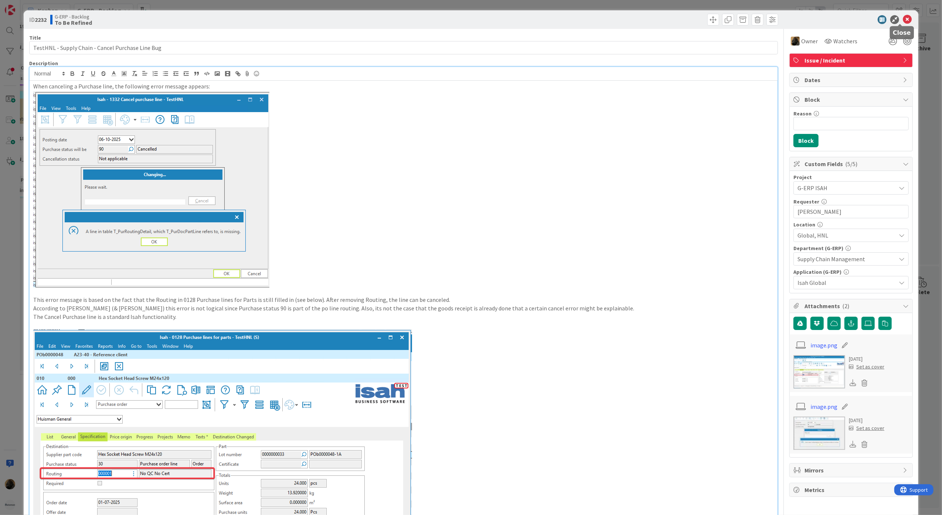
click at [903, 17] on icon at bounding box center [907, 19] width 9 height 9
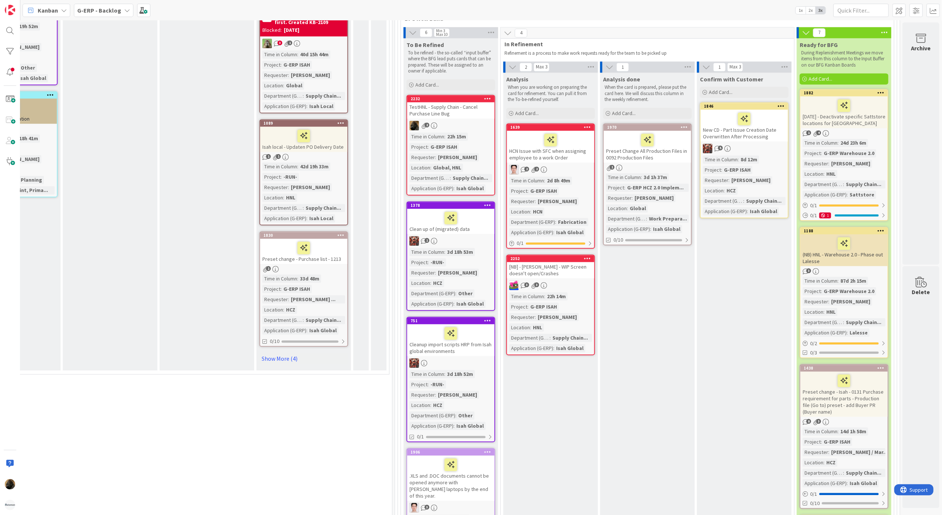
click at [82, 14] on span "G-ERP - Backlog" at bounding box center [99, 10] width 44 height 9
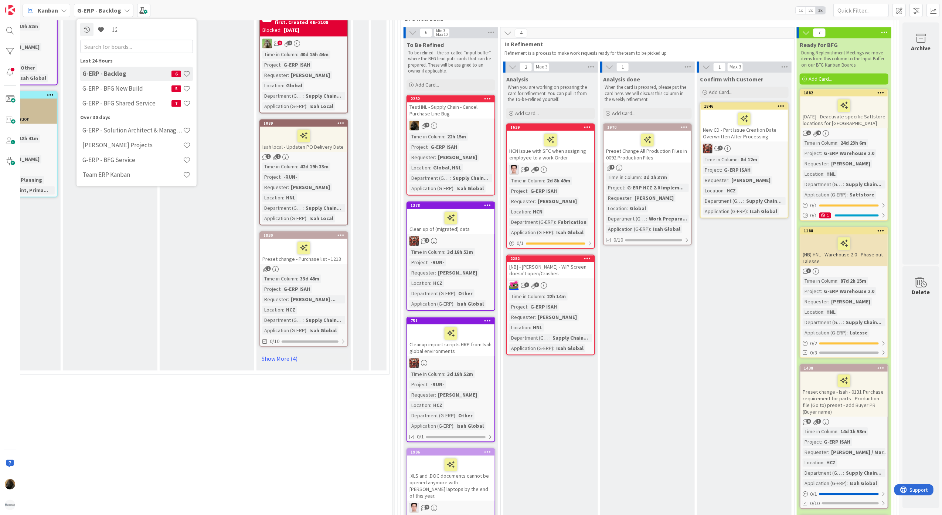
click at [173, 378] on div "7 Services" at bounding box center [128, 391] width 526 height 26
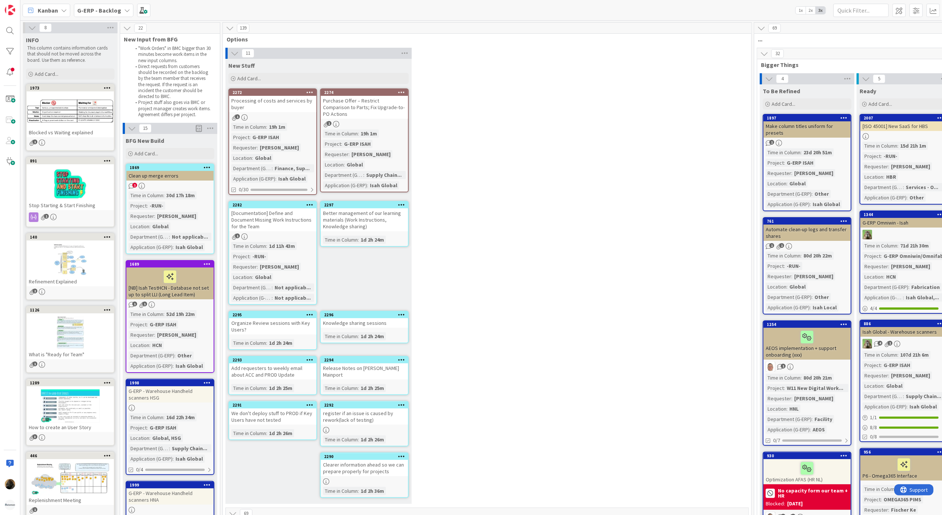
click at [450, 173] on div "11 New Stuff Add Card... 2274 Purchase Offer – Restrict Comparison to Parts; Fi…" at bounding box center [487, 277] width 526 height 459
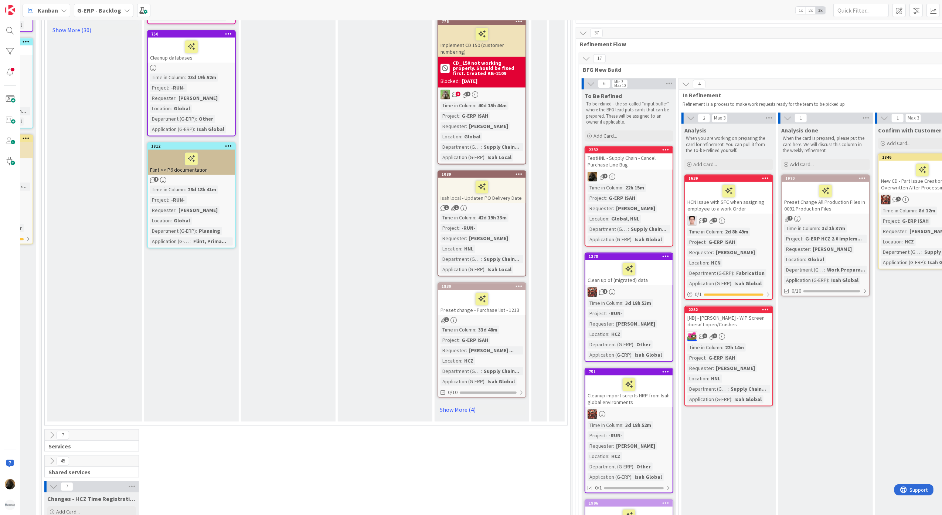
scroll to position [1528, 181]
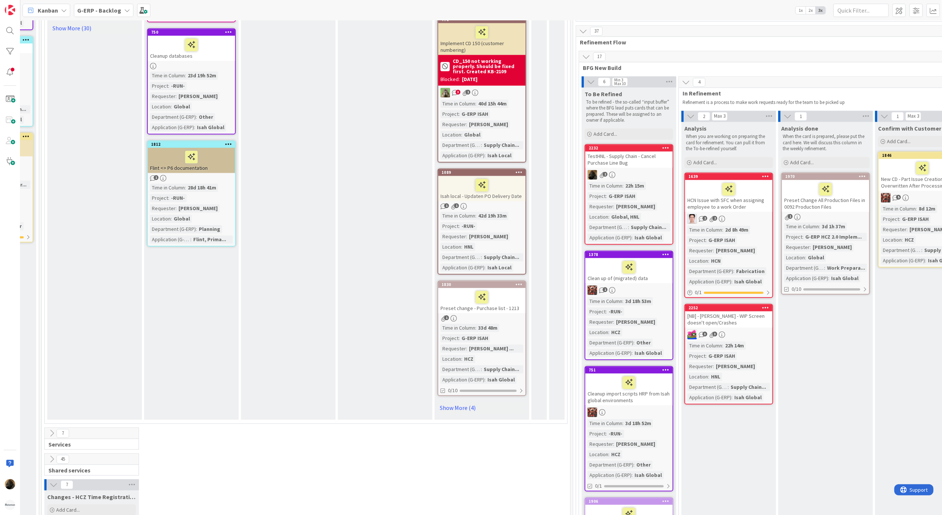
click at [646, 157] on div "2232 TestHNL - Supply Chain - Cancel Purchase Line Bug 2 Time in Column : 22h 1…" at bounding box center [629, 194] width 89 height 101
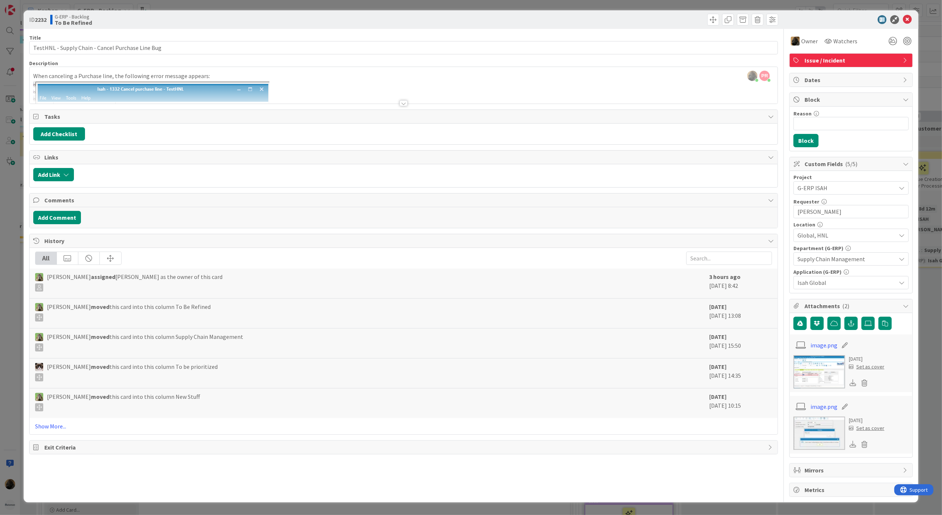
click at [400, 101] on div at bounding box center [404, 103] width 8 height 6
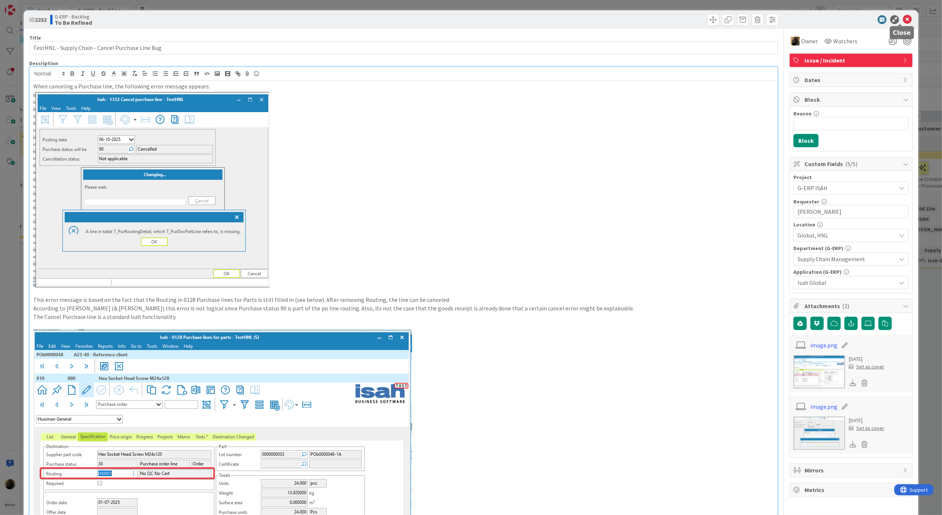
click at [903, 19] on icon at bounding box center [907, 19] width 9 height 9
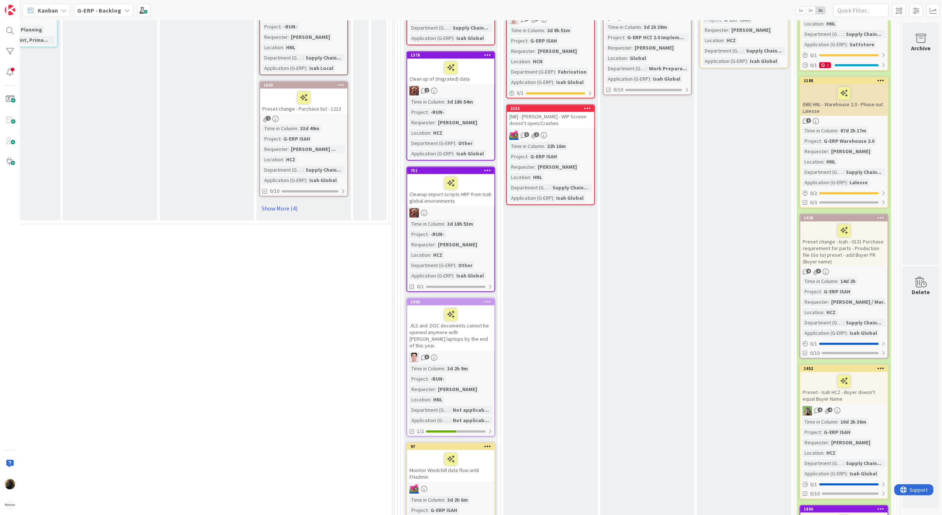
scroll to position [1823, 368]
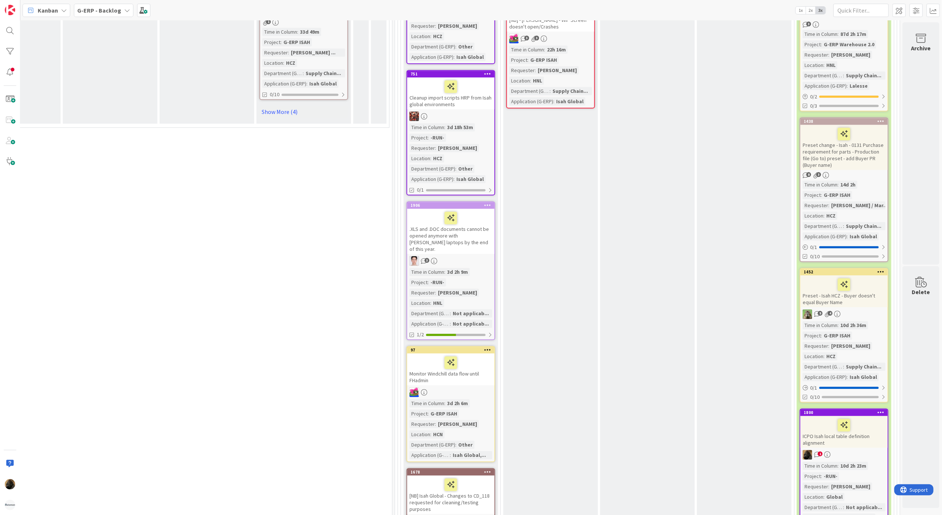
click at [466, 231] on div ".XLS and .DOC documents cannot be opened anymore with Huisman laptops by the en…" at bounding box center [450, 230] width 87 height 45
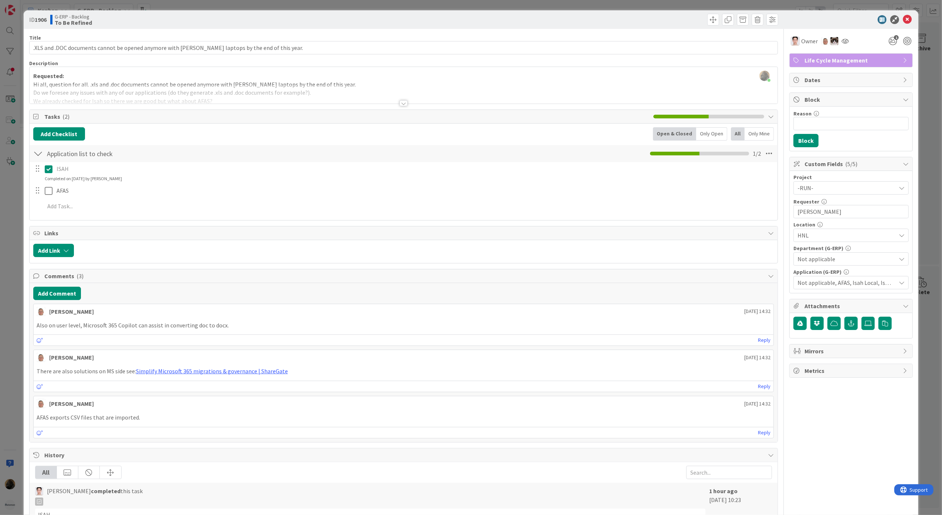
click at [9, 352] on div "ID 1906 G-ERP - Backlog To Be Refined Title 95 / 128 .XLS and .DOC documents ca…" at bounding box center [471, 257] width 942 height 515
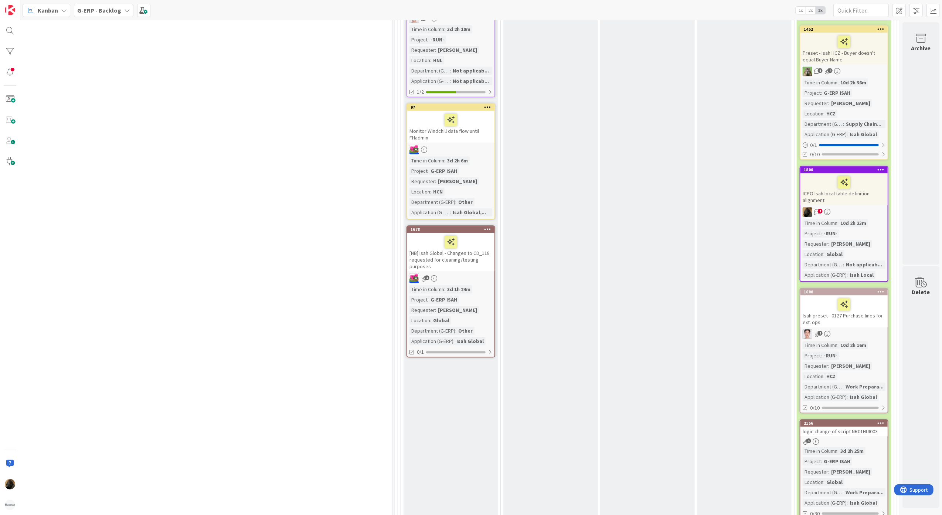
scroll to position [2070, 368]
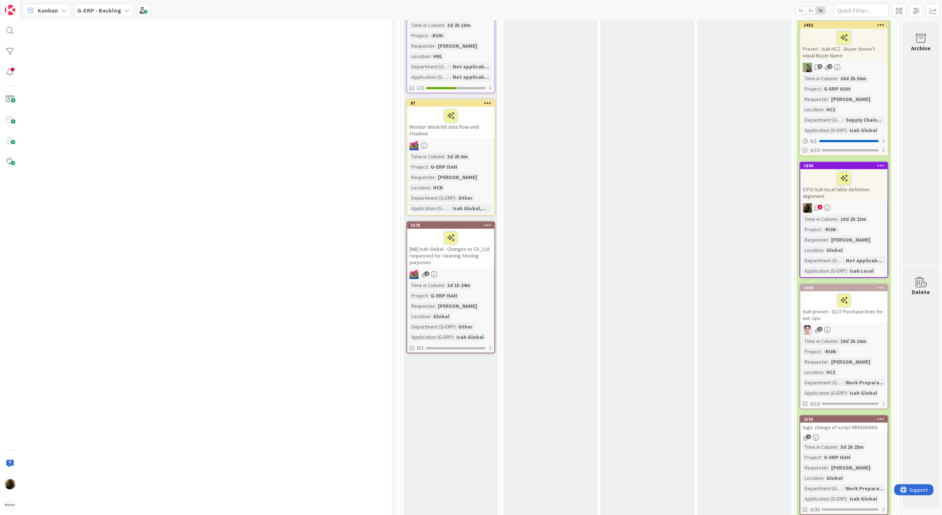
click at [462, 114] on div "Monitor Windchill data flow until FHadmin" at bounding box center [450, 122] width 87 height 32
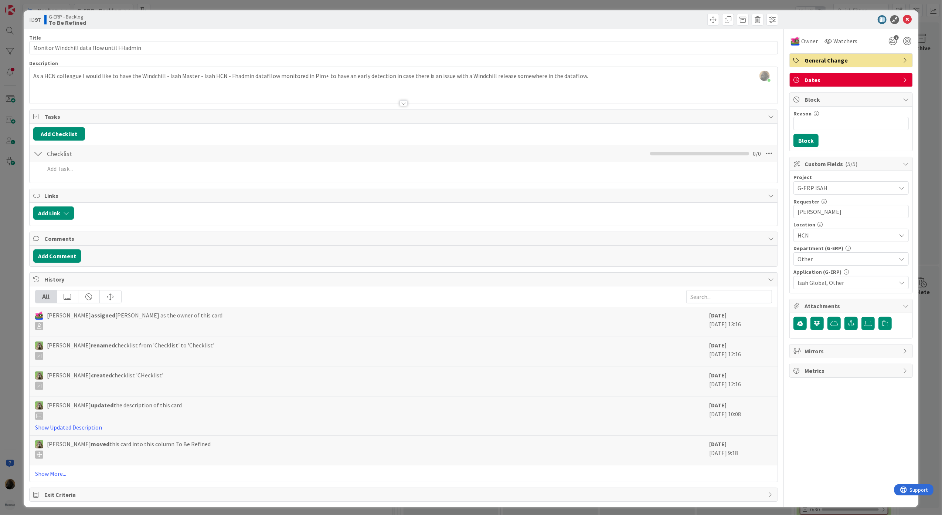
click at [7, 279] on div "ID 97 G-ERP - Backlog To Be Refined Title 41 / 128 Monitor Windchill data flow …" at bounding box center [471, 257] width 942 height 515
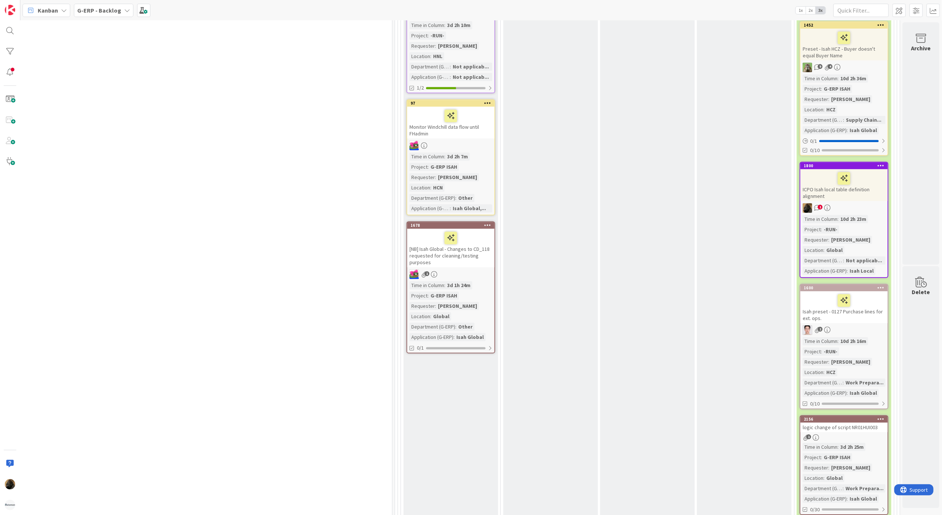
scroll to position [2020, 368]
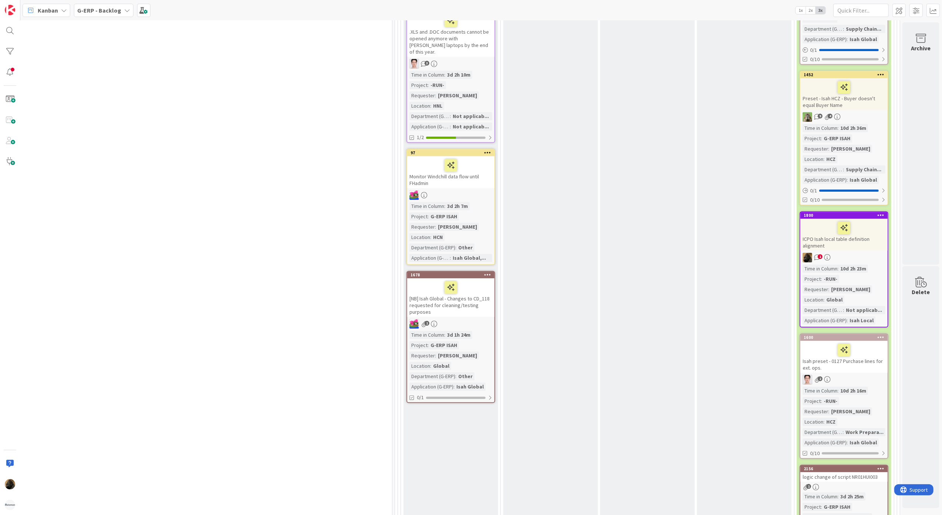
click at [107, 9] on b "G-ERP - Backlog" at bounding box center [99, 10] width 44 height 7
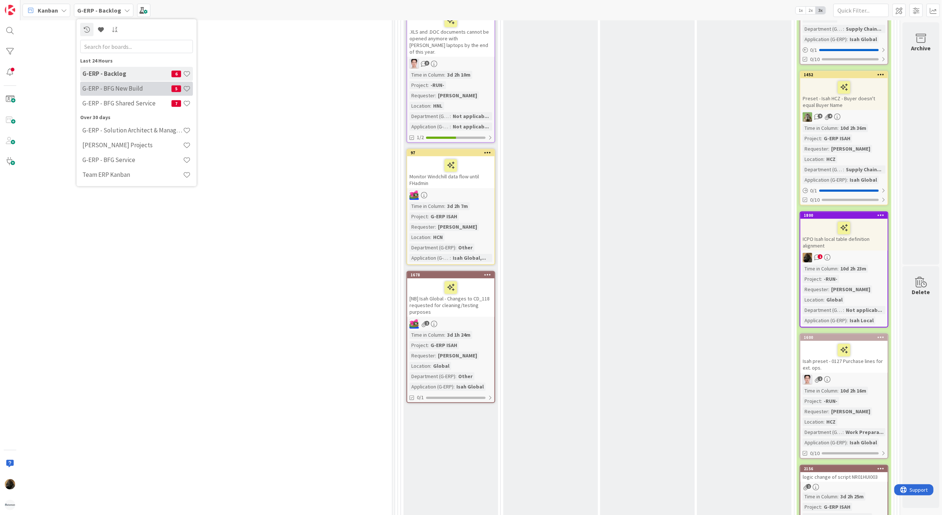
click at [123, 95] on div "G-ERP - BFG New Build 5" at bounding box center [136, 88] width 113 height 14
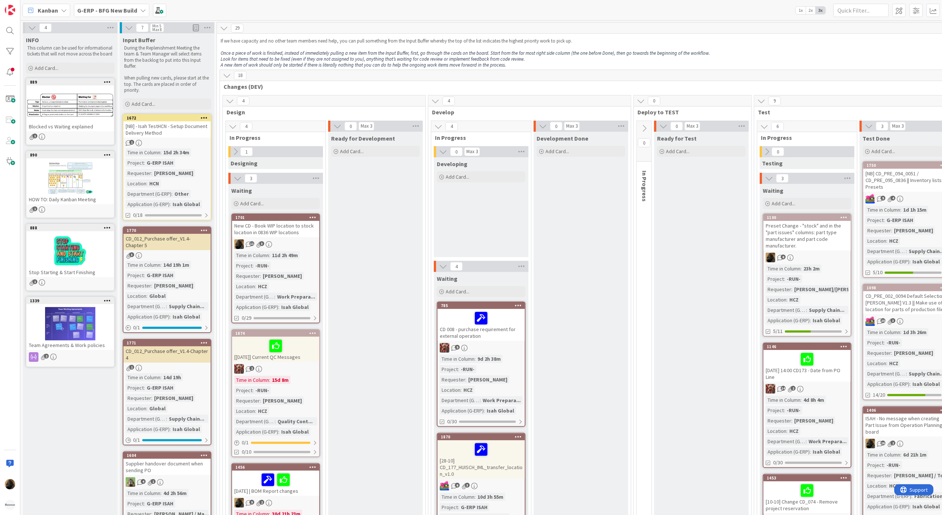
click at [47, 11] on span "Kanban" at bounding box center [48, 10] width 20 height 9
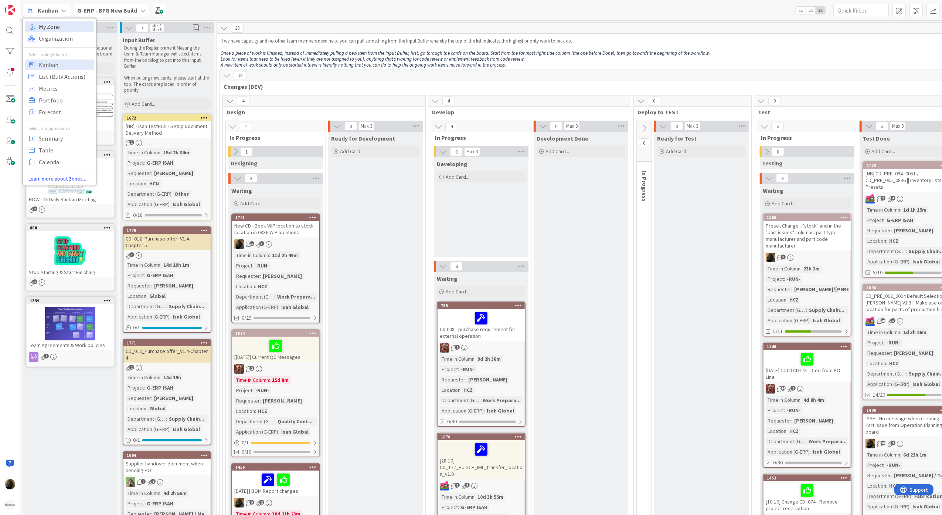
click at [56, 28] on span "My Zone" at bounding box center [65, 26] width 53 height 11
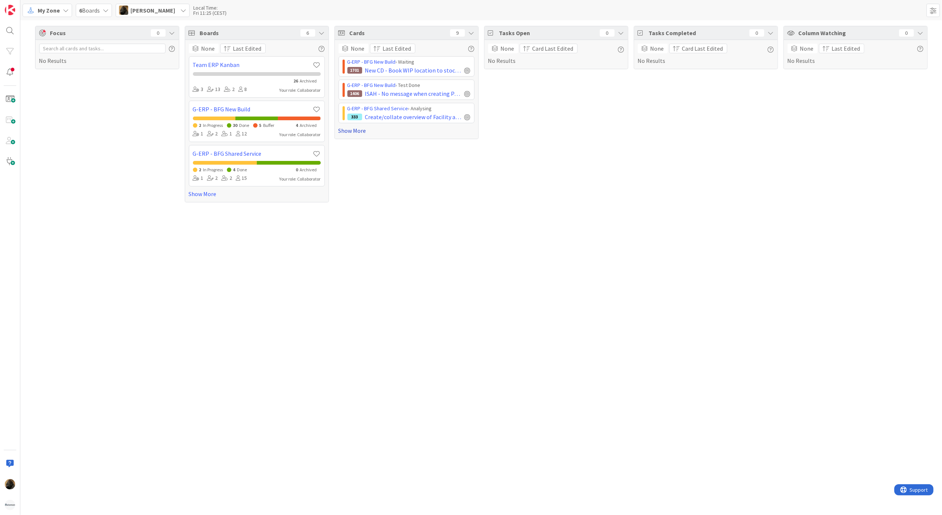
click at [361, 132] on link "Show More" at bounding box center [407, 130] width 136 height 9
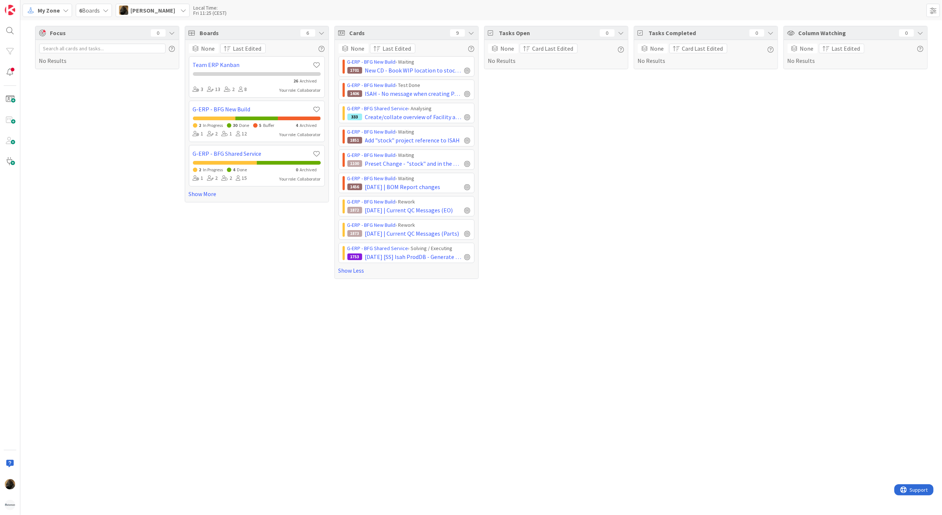
click at [220, 266] on div "Boards 6 None Last Edited Team ERP Kanban 26 Archived 3 13 2 8 Your role: Colla…" at bounding box center [257, 152] width 144 height 253
click at [467, 373] on div "Focus 0 No Results Boards 6 None Last Edited Team ERP Kanban 26 Archived 3 13 2…" at bounding box center [481, 267] width 922 height 494
click at [438, 121] on span "Create/collate overview of Facility applications" at bounding box center [413, 116] width 96 height 9
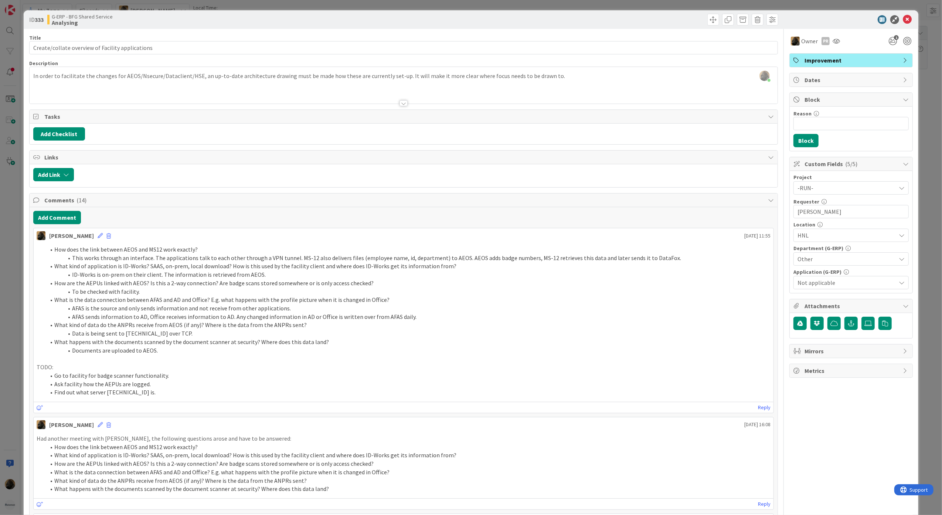
click at [284, 308] on li "AFAS is the source and only sends information and not receive from other applic…" at bounding box center [408, 308] width 726 height 9
click at [57, 217] on button "Add Comment" at bounding box center [57, 217] width 48 height 13
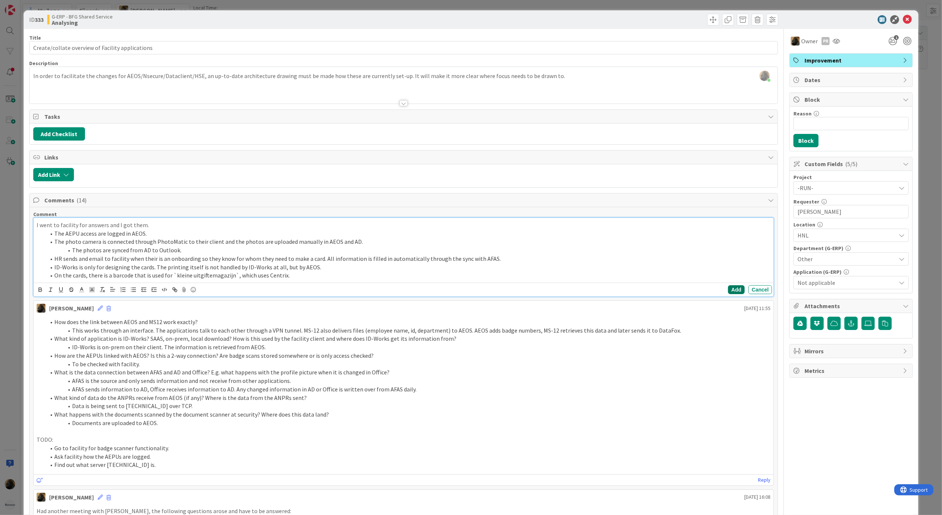
click at [732, 294] on button "Add" at bounding box center [736, 289] width 17 height 9
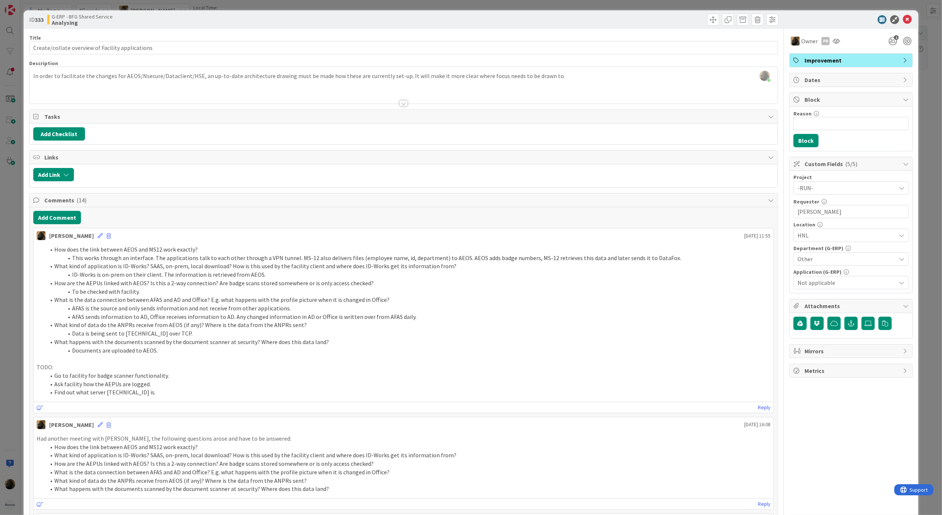
click at [243, 351] on li "Documents are uploaded to AEOS." at bounding box center [408, 350] width 726 height 9
click at [49, 220] on button "Add Comment" at bounding box center [57, 217] width 48 height 13
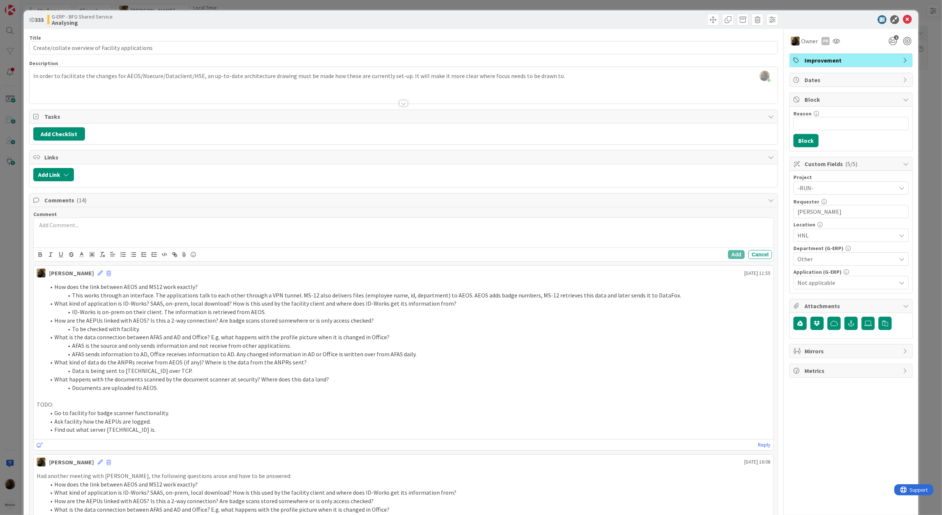
click at [54, 225] on p at bounding box center [404, 225] width 734 height 9
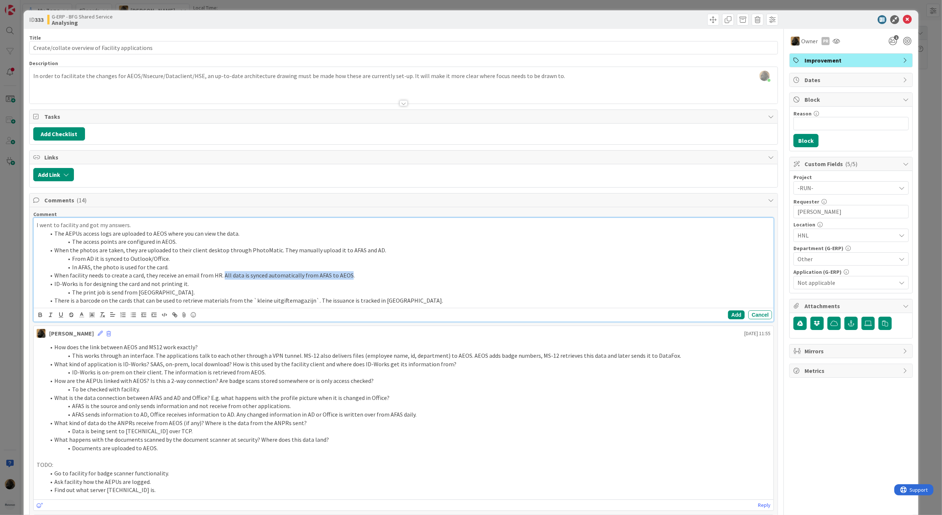
drag, startPoint x: 220, startPoint y: 277, endPoint x: 345, endPoint y: 278, distance: 124.2
click at [345, 278] on li "When facility needs to create a card, they receive an email from HR. All data i…" at bounding box center [408, 275] width 726 height 9
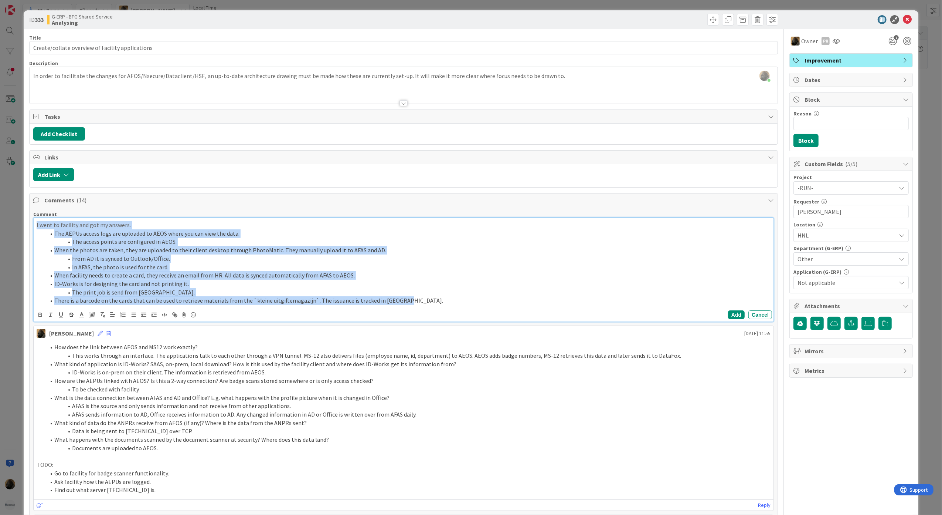
copy div "I went to facility and got my answers. The AEPUs access logs are uploaded to AE…"
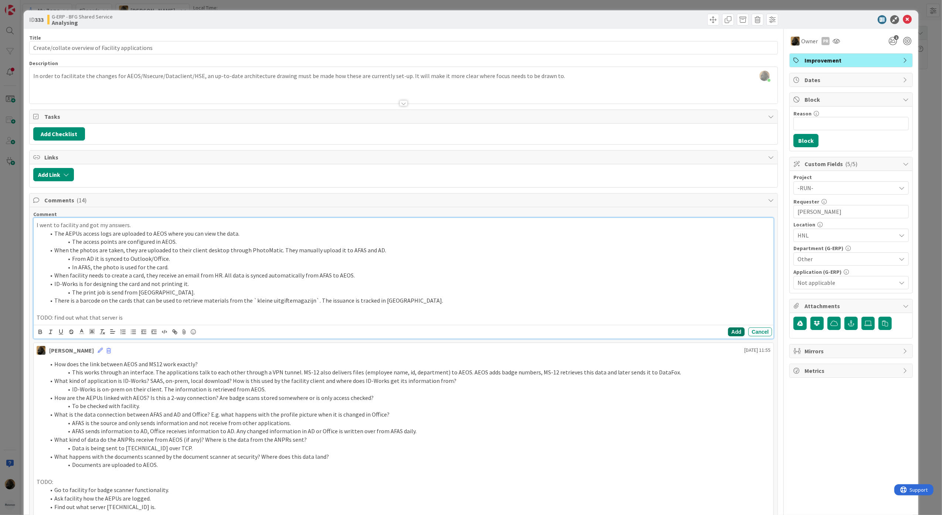
click at [728, 333] on button "Add" at bounding box center [736, 331] width 17 height 9
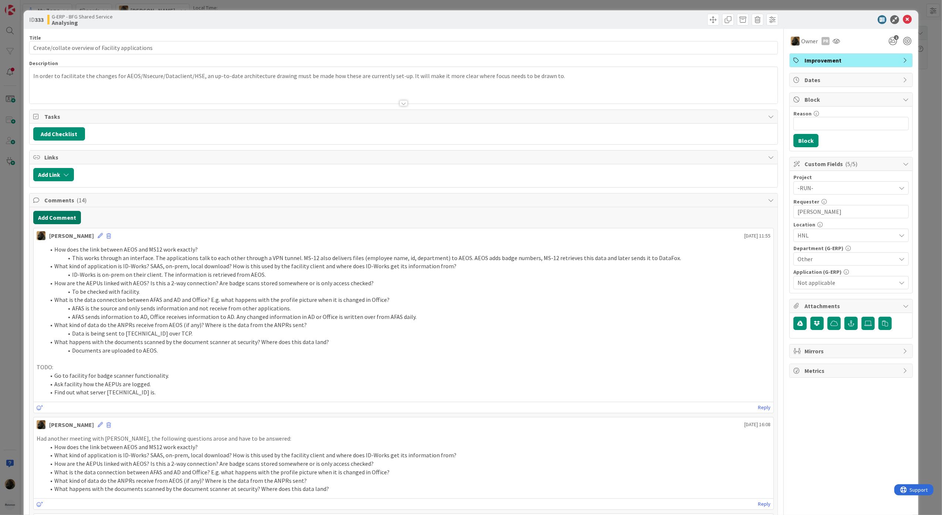
click at [58, 215] on button "Add Comment" at bounding box center [57, 217] width 48 height 13
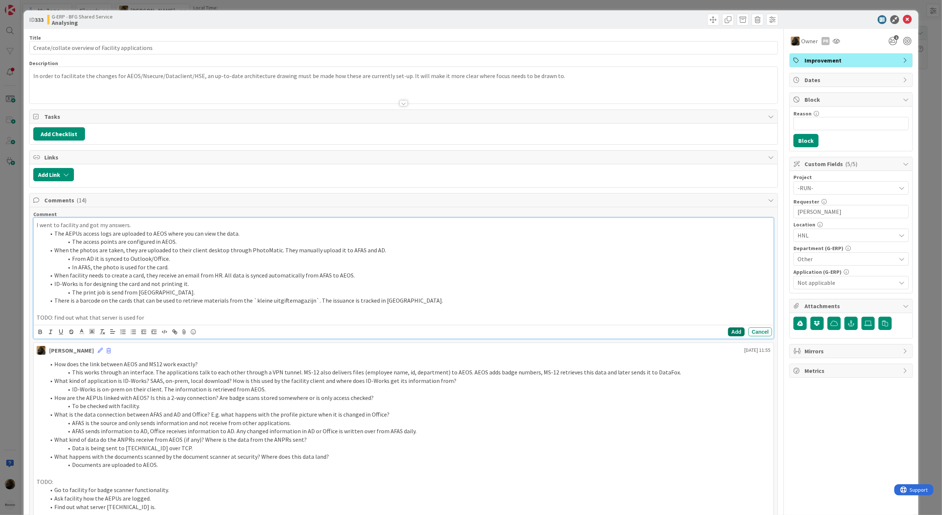
click at [728, 333] on button "Add" at bounding box center [736, 331] width 17 height 9
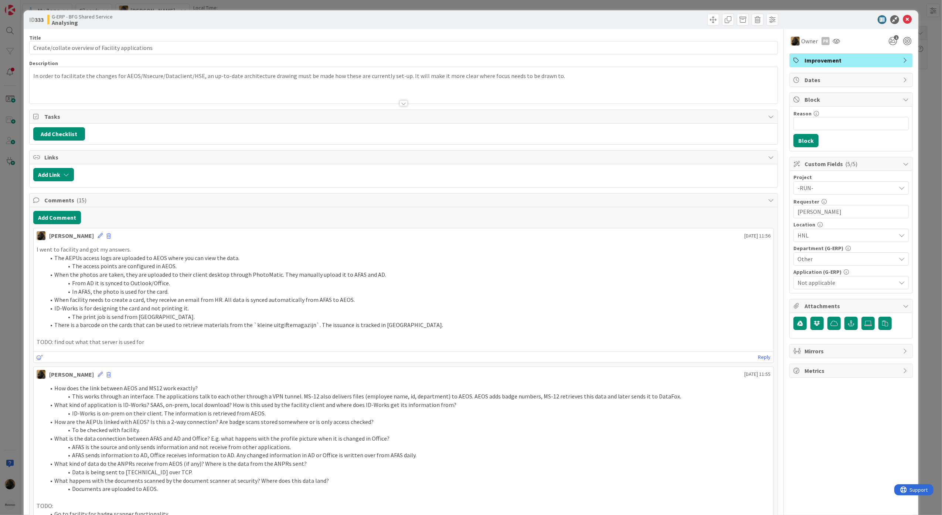
click at [509, 311] on li "ID-Works is for designing the card and not printing it." at bounding box center [408, 308] width 726 height 9
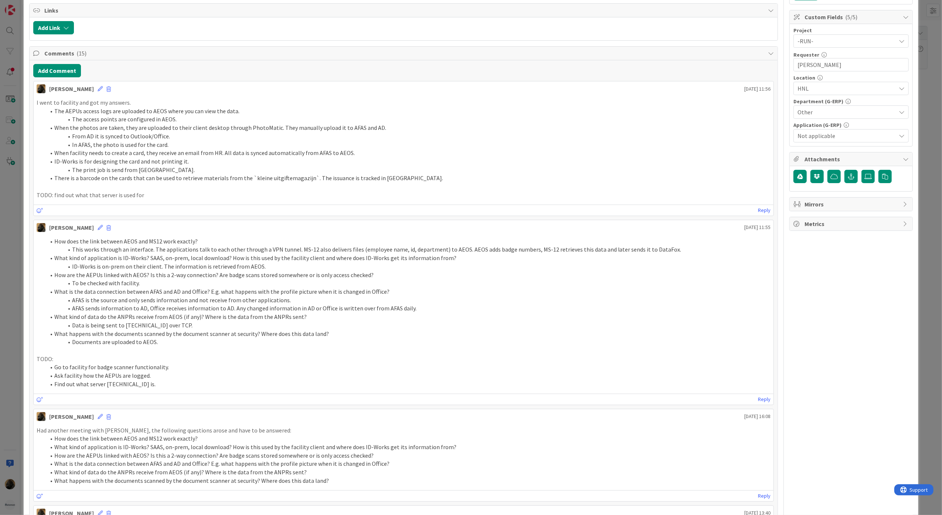
scroll to position [98, 0]
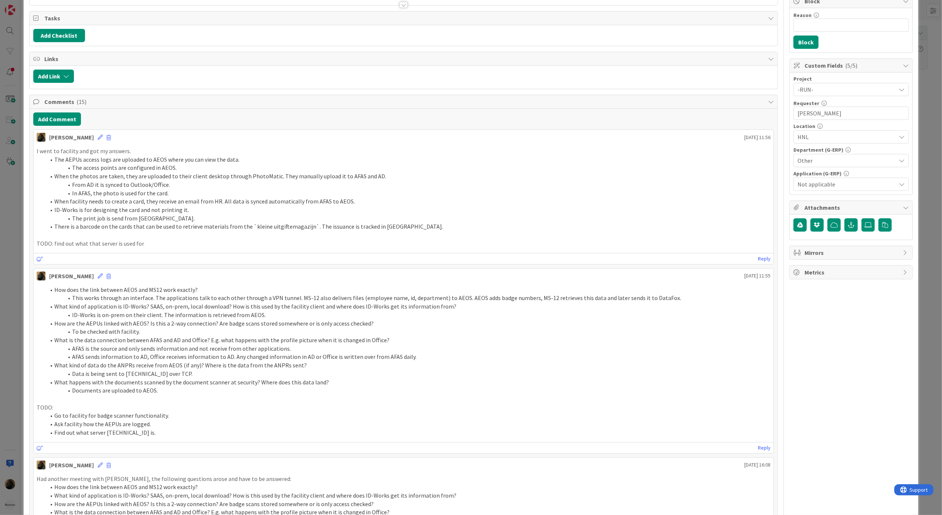
click at [444, 343] on li "What is the data connection between AFAS and AD and Office? E.g. what happens w…" at bounding box center [408, 340] width 726 height 9
click at [410, 391] on li "Documents are uploaded to AEOS." at bounding box center [408, 390] width 726 height 9
drag, startPoint x: 105, startPoint y: 435, endPoint x: 139, endPoint y: 438, distance: 34.1
click at [139, 437] on li "Find out what server [TECHNICAL_ID] is." at bounding box center [408, 432] width 726 height 9
copy li "[TECHNICAL_ID]"
